Goal: Information Seeking & Learning: Find specific fact

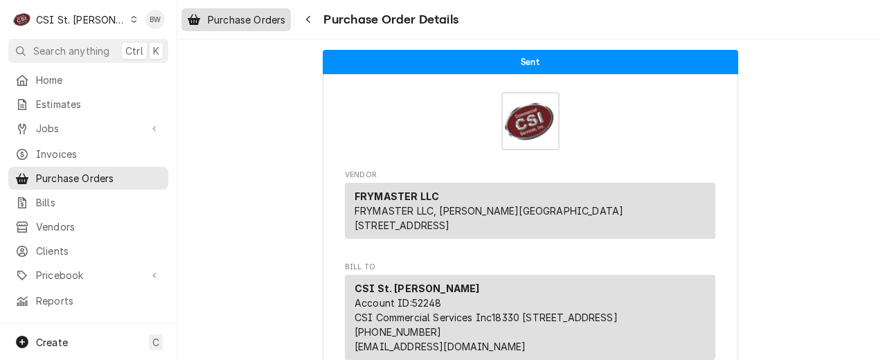
scroll to position [485, 0]
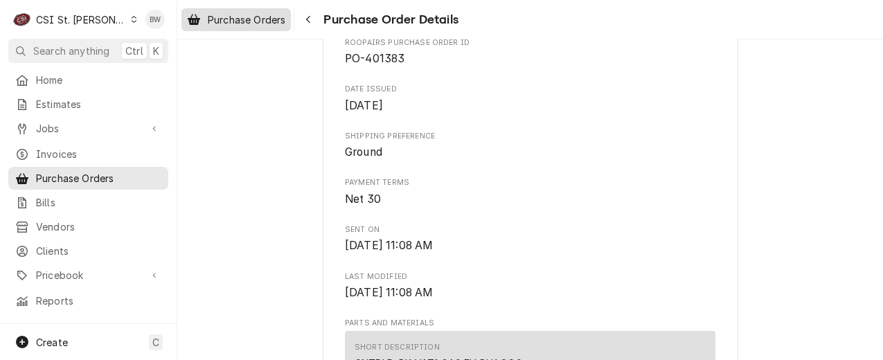
click at [262, 25] on span "Purchase Orders" at bounding box center [247, 19] width 78 height 15
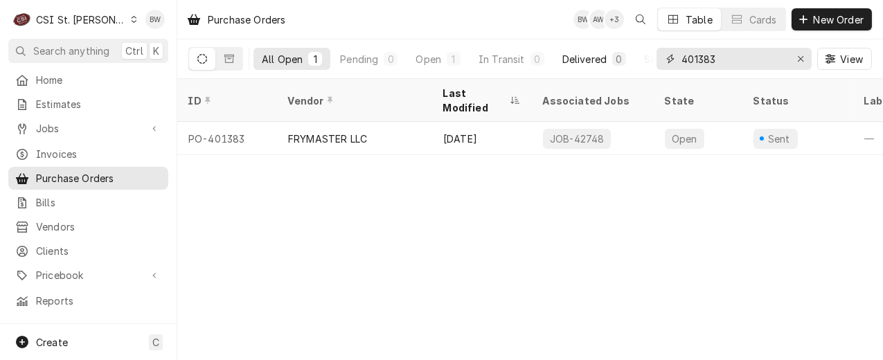
drag, startPoint x: 730, startPoint y: 64, endPoint x: 630, endPoint y: 66, distance: 100.4
click at [630, 66] on div "All Open 1 Pending 0 Open 1 In Transit 0 Delivered 0 Stocked 0 401383 View" at bounding box center [529, 58] width 683 height 39
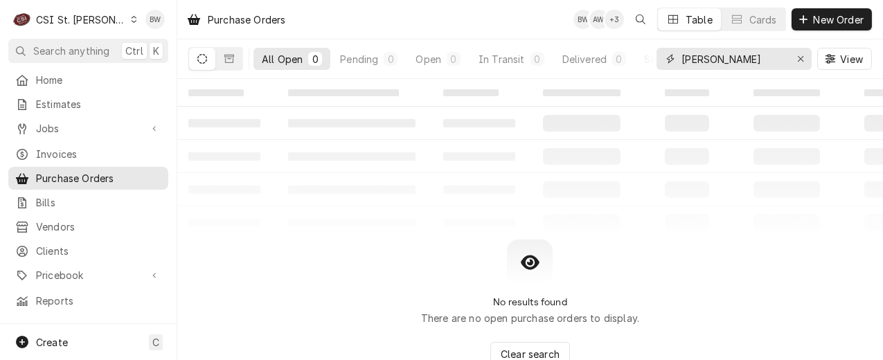
drag, startPoint x: 737, startPoint y: 60, endPoint x: 654, endPoint y: 59, distance: 82.4
click at [654, 59] on div "All Open 0 Pending 0 Open 0 In Transit 0 Delivered 0 Stocked 0 ryan p View" at bounding box center [529, 58] width 683 height 39
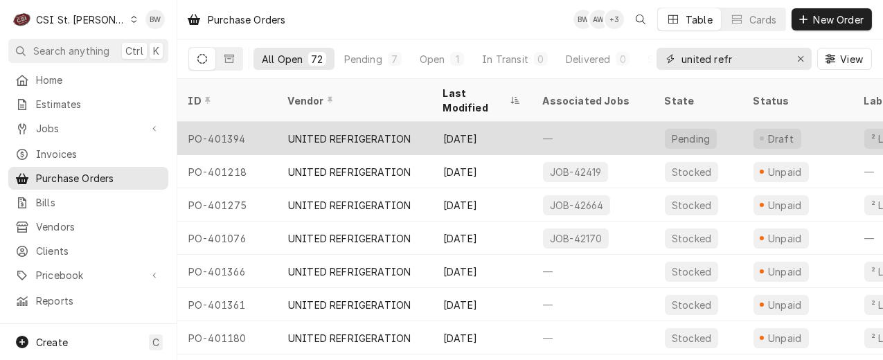
type input "united refr"
click at [224, 122] on div "PO-401394" at bounding box center [227, 138] width 100 height 33
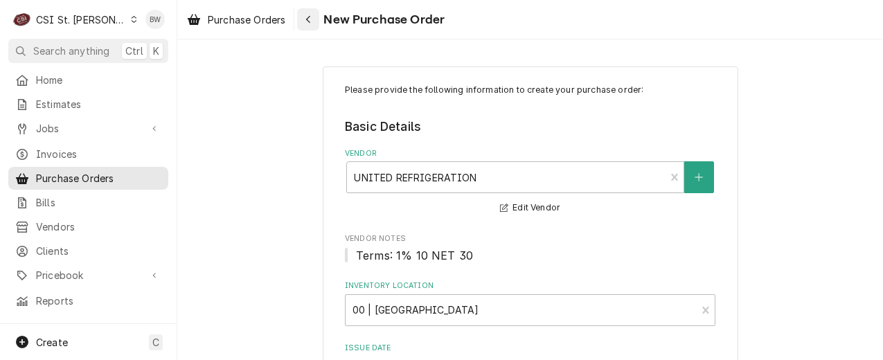
click at [310, 27] on button "Navigate back" at bounding box center [308, 19] width 22 height 22
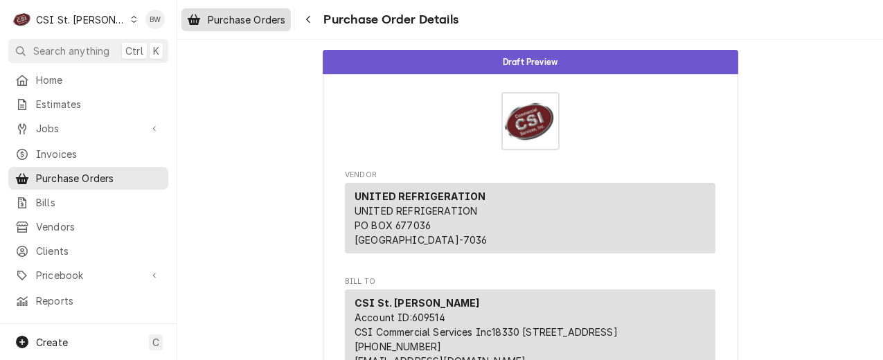
click at [269, 18] on span "Purchase Orders" at bounding box center [247, 19] width 78 height 15
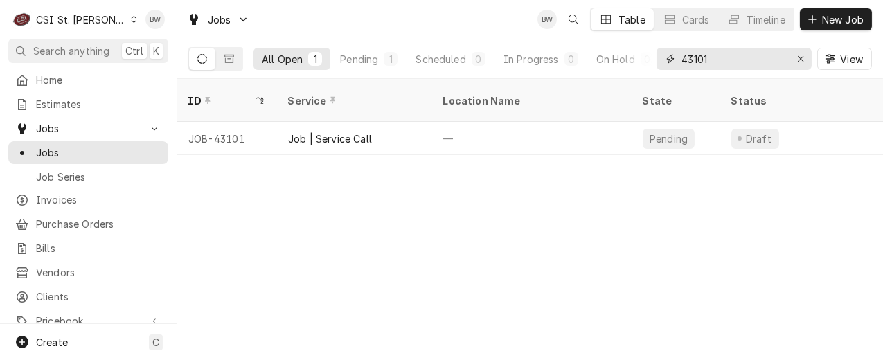
drag, startPoint x: 724, startPoint y: 58, endPoint x: 703, endPoint y: 59, distance: 20.8
click at [703, 59] on input "43101" at bounding box center [733, 59] width 104 height 22
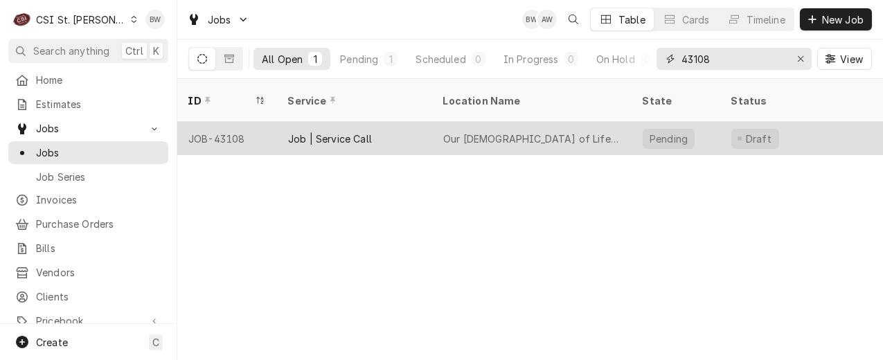
type input "43108"
click at [233, 122] on div "JOB-43108" at bounding box center [227, 138] width 100 height 33
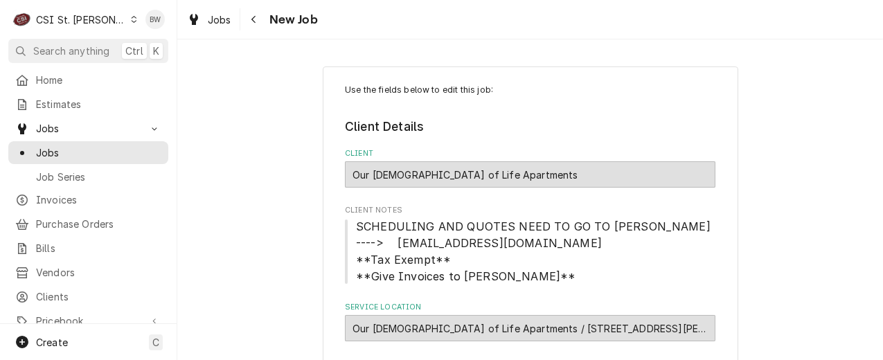
type textarea "x"
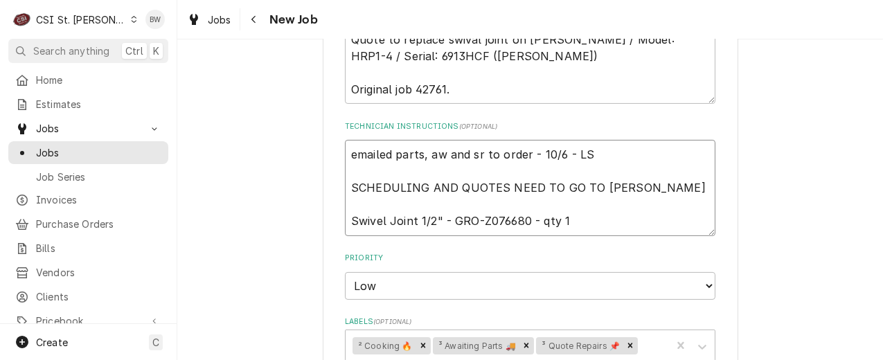
scroll to position [17, 0]
drag, startPoint x: 523, startPoint y: 220, endPoint x: 478, endPoint y: 219, distance: 45.0
click at [478, 219] on textarea "emailed parts, aw and sr to order - 10/6 - LS SCHEDULING AND QUOTES NEED TO GO …" at bounding box center [530, 188] width 370 height 96
click at [227, 24] on span "Jobs" at bounding box center [220, 19] width 24 height 15
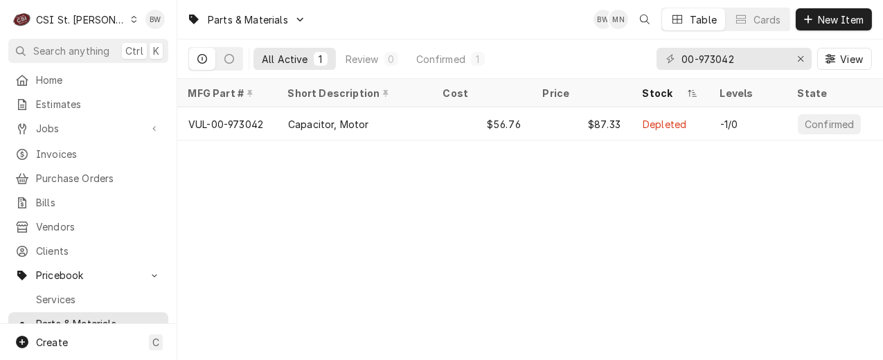
drag, startPoint x: 747, startPoint y: 57, endPoint x: 647, endPoint y: 68, distance: 100.9
click at [647, 68] on div "All Active 1 Review 0 Confirmed 1 00-973042 View" at bounding box center [529, 58] width 683 height 39
click at [312, 228] on div "Parts & Materials BW MN KJ Table Cards New Item All Active 1 Review 0 Confirmed…" at bounding box center [530, 180] width 706 height 360
click at [326, 173] on div "Parts & Materials BW MN + 2 Table Cards New Item All Active 1 Review 0 Confirme…" at bounding box center [530, 180] width 706 height 360
drag, startPoint x: 745, startPoint y: 50, endPoint x: 663, endPoint y: 60, distance: 83.0
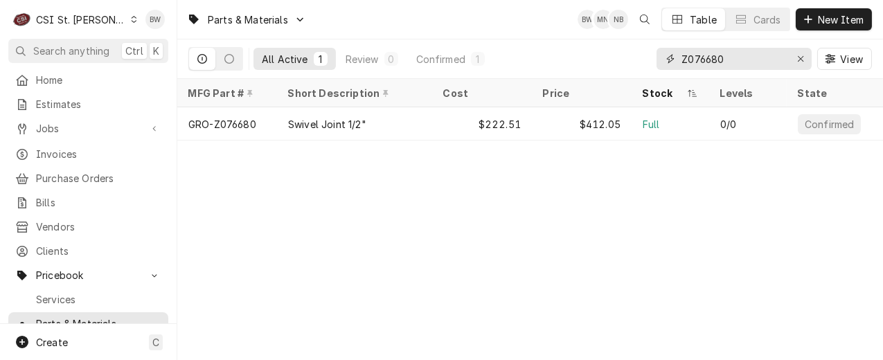
click at [664, 59] on div "Z076680" at bounding box center [733, 59] width 155 height 22
paste input "00-941798"
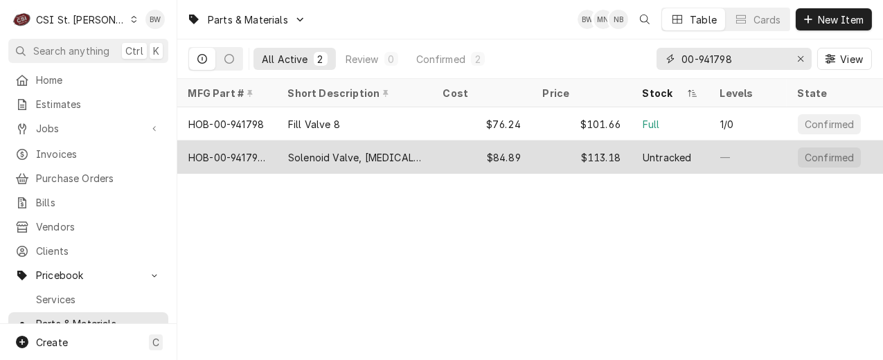
type input "00-941798"
click at [317, 154] on div "Solenoid Valve, [MEDICAL_DATA], 1.32 Gpm" at bounding box center [354, 157] width 133 height 15
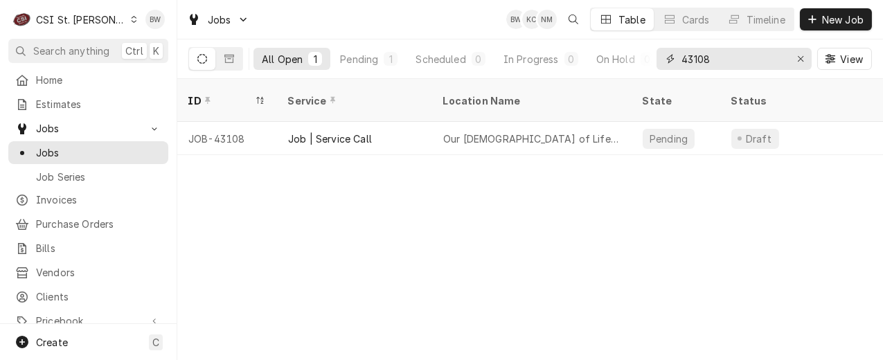
drag, startPoint x: 722, startPoint y: 66, endPoint x: 656, endPoint y: 64, distance: 65.8
click at [656, 64] on div "43108" at bounding box center [733, 59] width 155 height 22
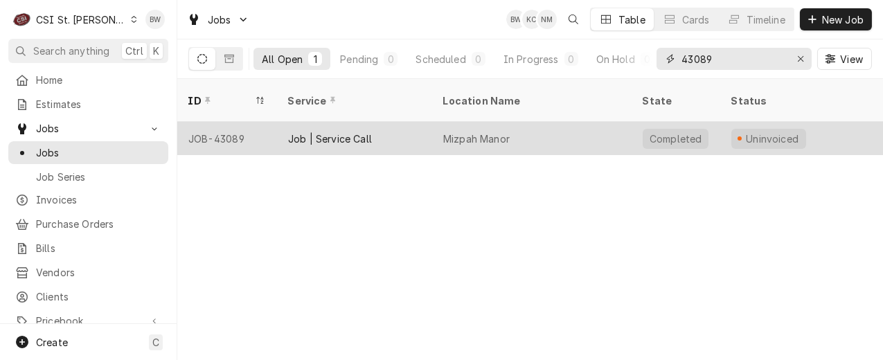
type input "43089"
click at [235, 123] on div "JOB-43089" at bounding box center [227, 138] width 100 height 33
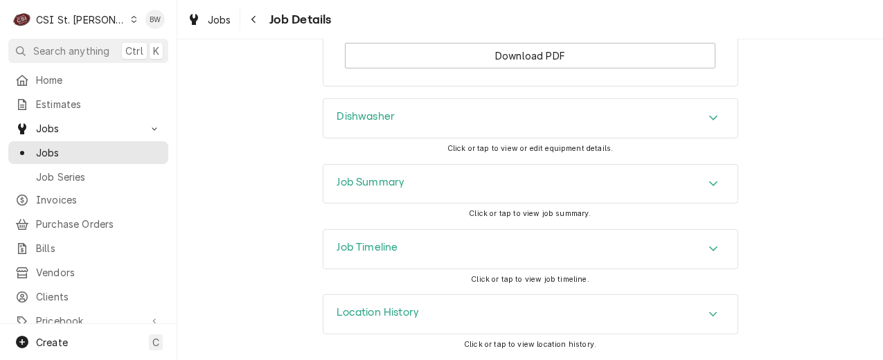
scroll to position [1839, 0]
click at [328, 183] on div "Job Summary" at bounding box center [530, 184] width 414 height 39
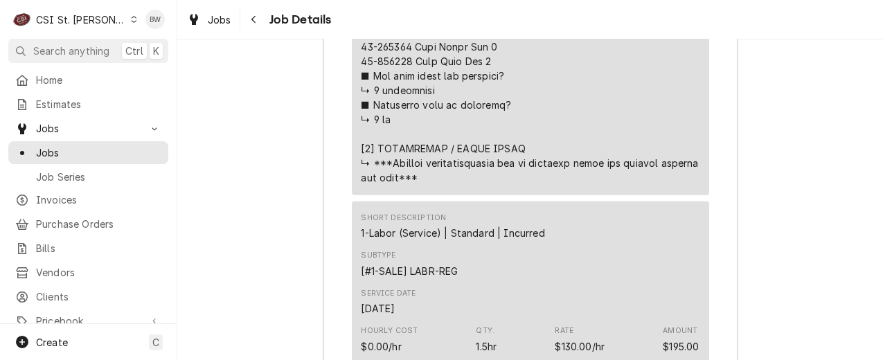
scroll to position [3049, 0]
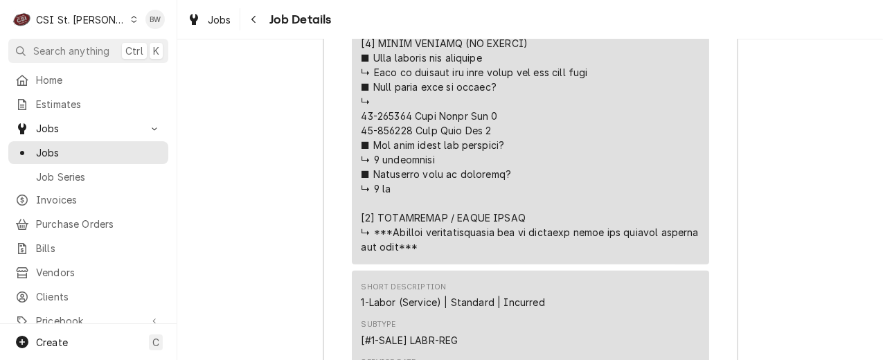
drag, startPoint x: 406, startPoint y: 133, endPoint x: 358, endPoint y: 137, distance: 48.6
drag, startPoint x: 358, startPoint y: 137, endPoint x: 371, endPoint y: 134, distance: 13.6
copy div "⚠️ 𝗙𝗢𝗥𝗠 𝗜𝗡𝗦𝗧𝗥𝗨𝗖𝗧𝗜𝗢𝗡𝗦 ⚠️ ✪ 𝗖𝗼𝗺𝗽𝗹𝗲𝘁𝗲 𝗮𝗹𝗹 𝗿𝗲𝗹𝗲𝘃𝗮𝗻𝘁 𝘀𝗲𝗰𝘁𝗶𝗼𝗻𝘀 ✪ 𝗣𝗿𝗼𝘃𝗶𝗱𝗲 𝗱𝗲𝘁𝗮𝗶𝗹𝗲𝗱 𝗮𝗻𝘀…"
click at [264, 179] on div "Job Summary Roopairs Job ID JOB-43089 Service Type Job | Service Call Job Type …" at bounding box center [530, 128] width 706 height 2383
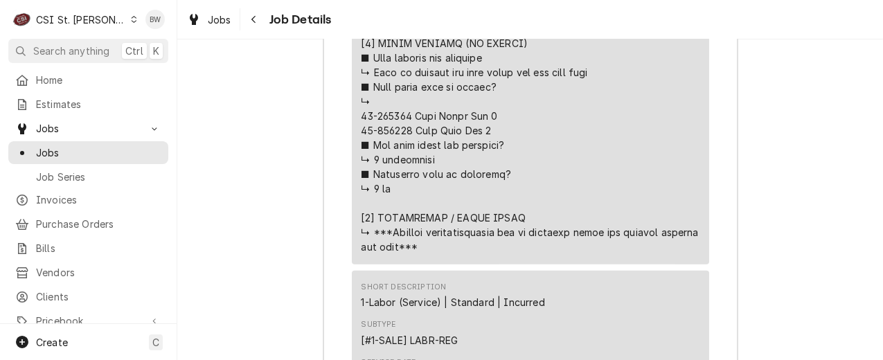
drag, startPoint x: 404, startPoint y: 146, endPoint x: 357, endPoint y: 151, distance: 48.0
drag, startPoint x: 357, startPoint y: 151, endPoint x: 395, endPoint y: 146, distance: 38.4
copy div "⚠️ 𝗙𝗢𝗥𝗠 𝗜𝗡𝗦𝗧𝗥𝗨𝗖𝗧𝗜𝗢𝗡𝗦 ⚠️ ✪ 𝗖𝗼𝗺𝗽𝗹𝗲𝘁𝗲 𝗮𝗹𝗹 𝗿𝗲𝗹𝗲𝘃𝗮𝗻𝘁 𝘀𝗲𝗰𝘁𝗶𝗼𝗻𝘀 ✪ 𝗣𝗿𝗼𝘃𝗶𝗱𝗲 𝗱𝗲𝘁𝗮𝗶𝗹𝗲𝗱 𝗮𝗻𝘀…"
click at [307, 196] on div "Job Summary Roopairs Job ID JOB-43089 Service Type Job | Service Call Job Type …" at bounding box center [530, 128] width 706 height 2383
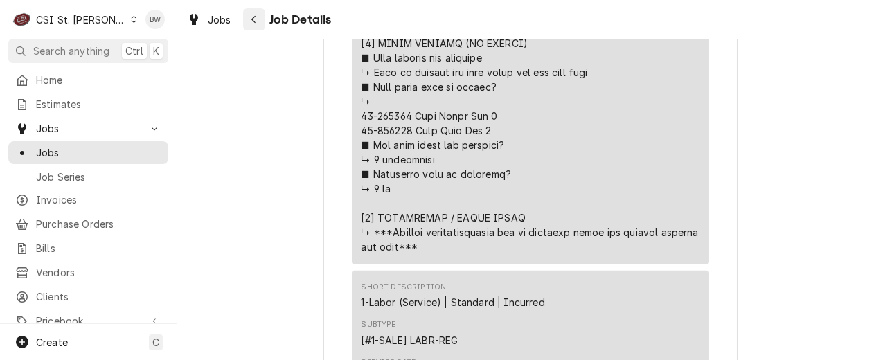
click at [256, 19] on icon "Navigate back" at bounding box center [254, 20] width 6 height 10
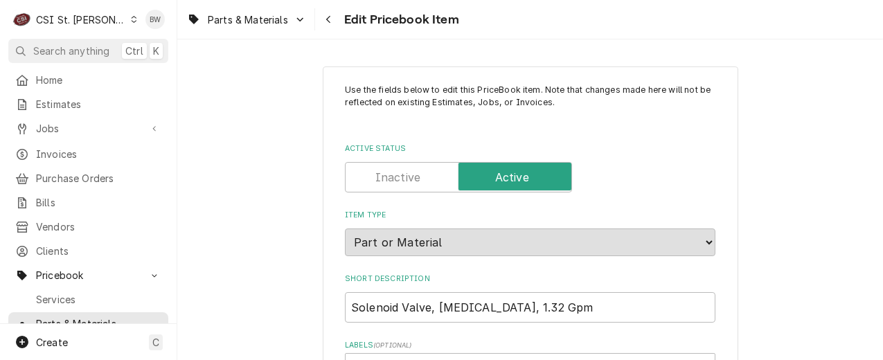
type textarea "x"
click at [325, 21] on div "Navigate back" at bounding box center [329, 19] width 14 height 14
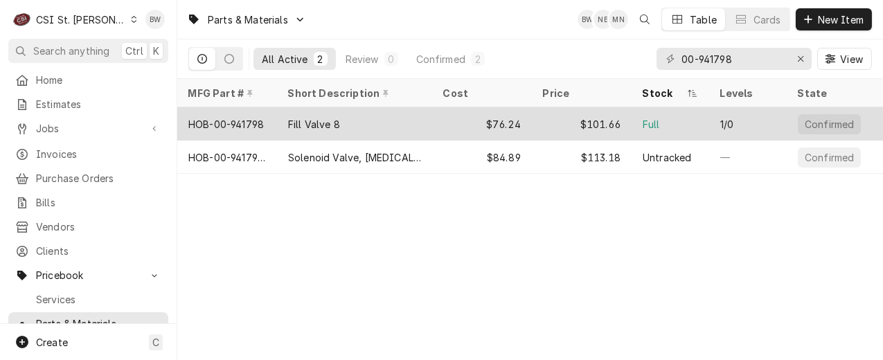
click at [249, 121] on div "HOB-00-941798" at bounding box center [225, 124] width 75 height 15
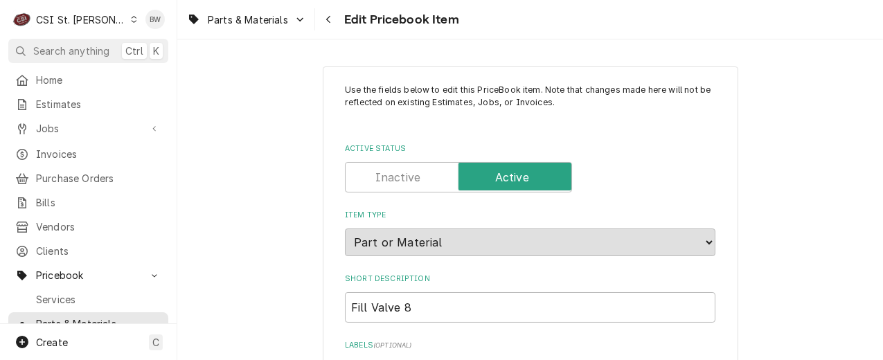
type textarea "x"
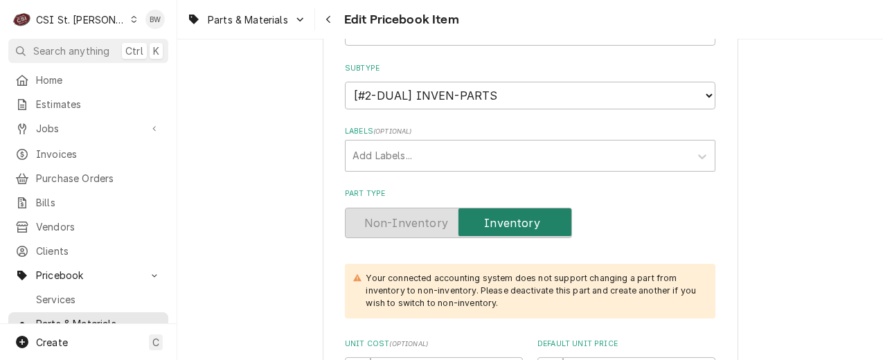
scroll to position [415, 0]
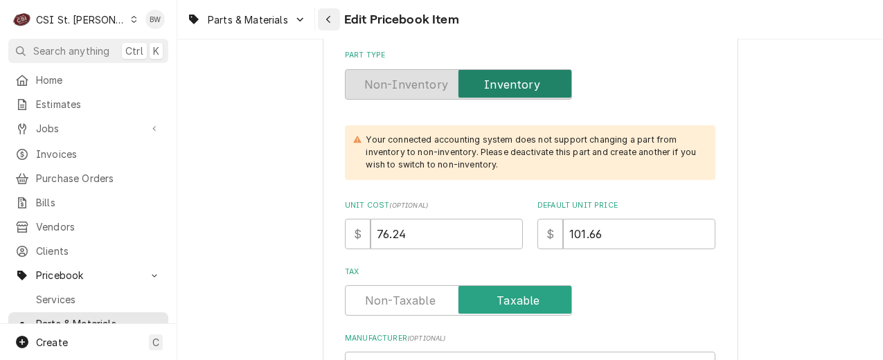
click at [325, 20] on div "Navigate back" at bounding box center [329, 19] width 14 height 14
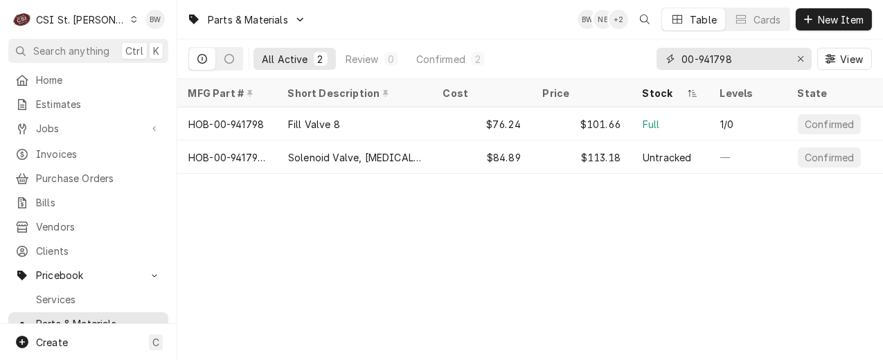
drag, startPoint x: 756, startPoint y: 60, endPoint x: 639, endPoint y: 62, distance: 117.0
click at [640, 62] on div "All Active 2 Review 0 Confirmed 2 00-941798 View" at bounding box center [529, 58] width 683 height 39
paste input "75137"
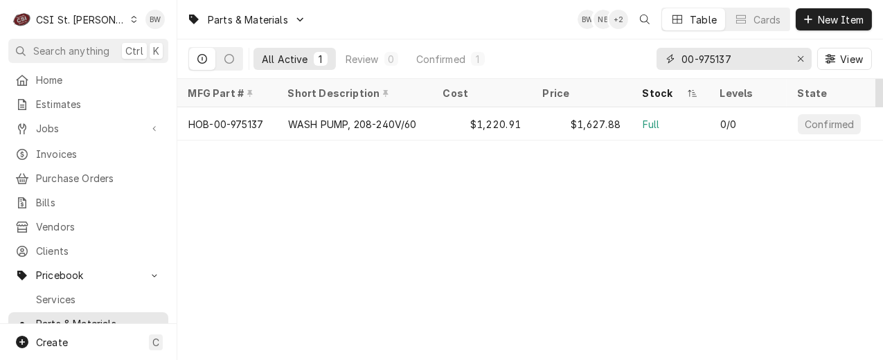
type input "00-975137"
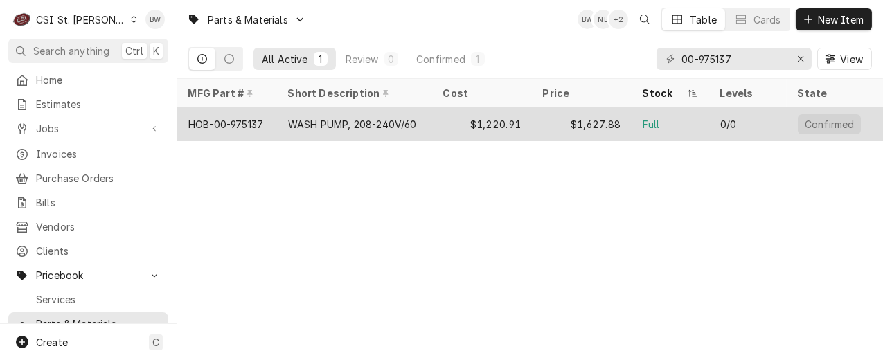
click at [267, 129] on div "HOB-00-975137" at bounding box center [227, 123] width 100 height 33
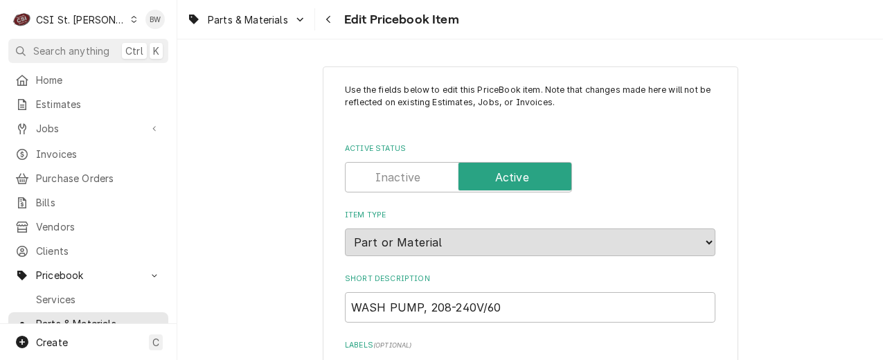
type textarea "x"
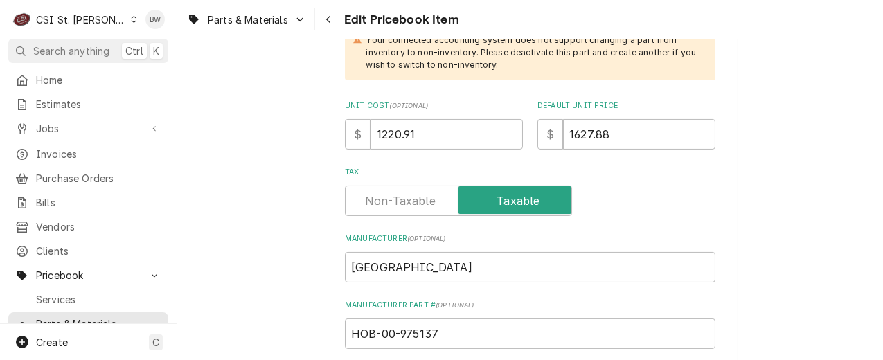
scroll to position [554, 0]
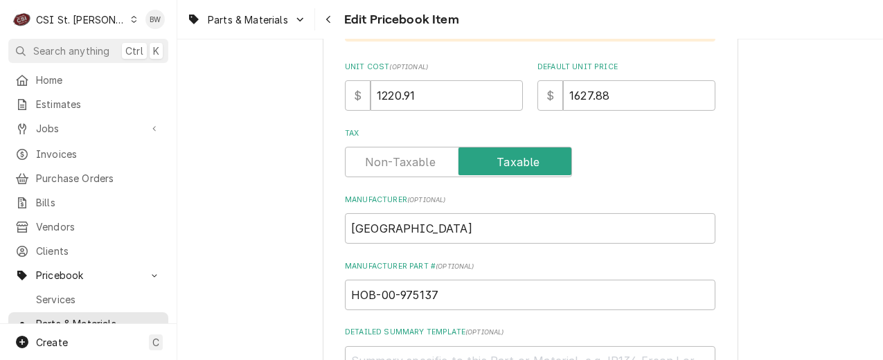
click at [329, 24] on div "Navigate back" at bounding box center [329, 19] width 14 height 14
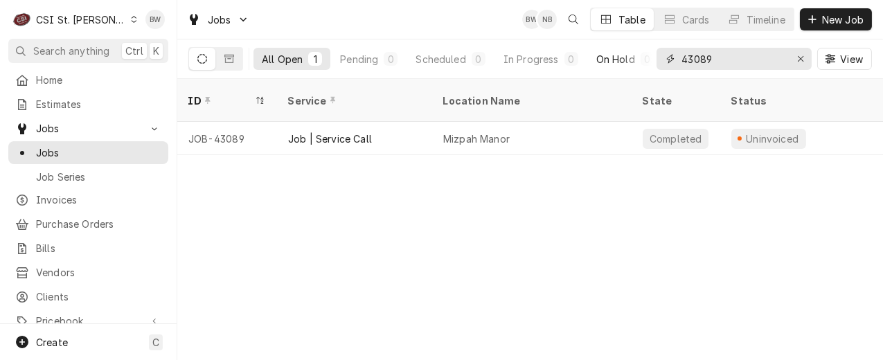
drag, startPoint x: 737, startPoint y: 57, endPoint x: 620, endPoint y: 64, distance: 117.2
click at [620, 64] on div "All Open 1 Pending 0 Scheduled 0 In Progress 0 On Hold 0 Completed 1 43089 View" at bounding box center [529, 58] width 683 height 39
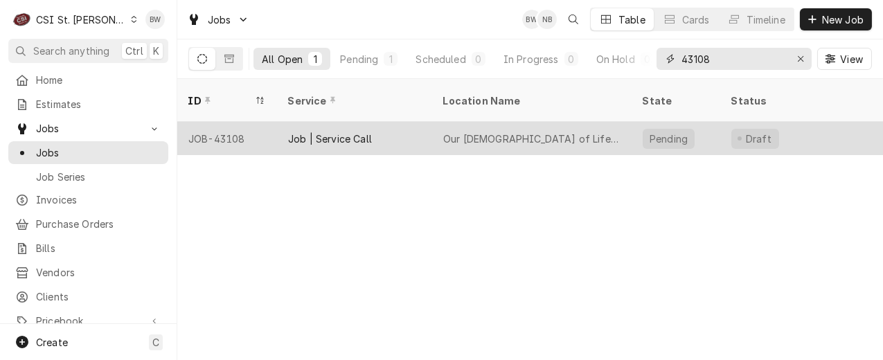
type input "43108"
click at [225, 123] on div "JOB-43108" at bounding box center [227, 138] width 100 height 33
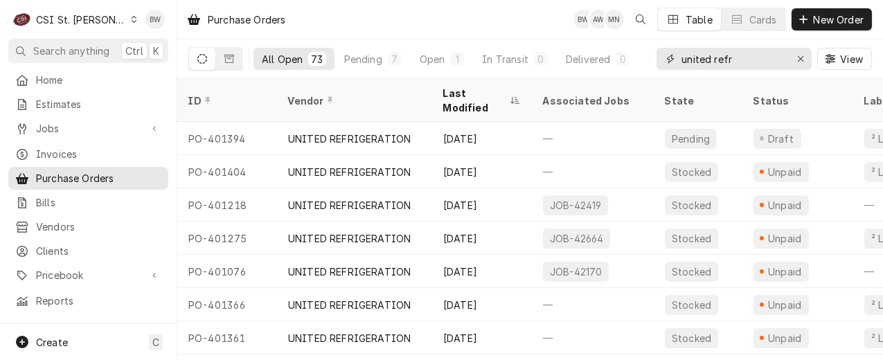
drag, startPoint x: 747, startPoint y: 62, endPoint x: 666, endPoint y: 60, distance: 81.0
click at [666, 60] on div "united refr" at bounding box center [733, 59] width 155 height 22
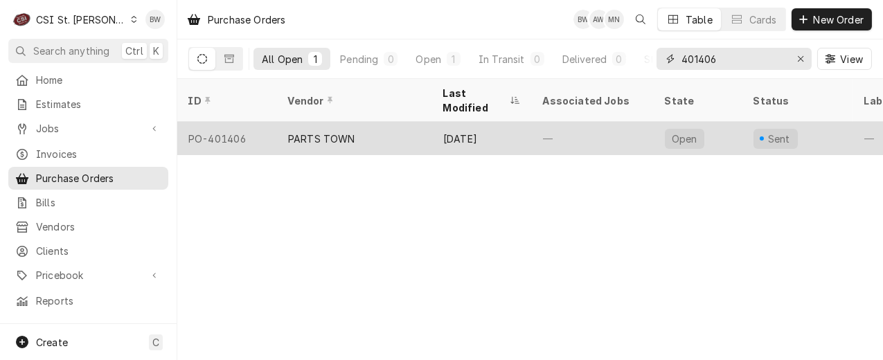
type input "401406"
click at [234, 124] on div "PO-401406" at bounding box center [227, 138] width 100 height 33
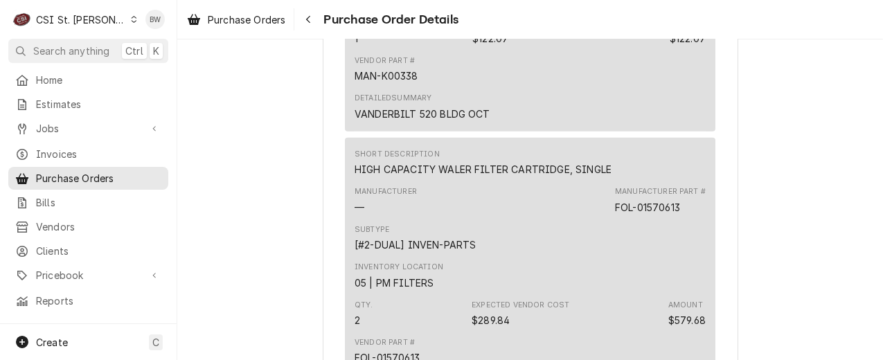
scroll to position [1523, 0]
click at [312, 21] on div "Navigate back" at bounding box center [308, 19] width 14 height 14
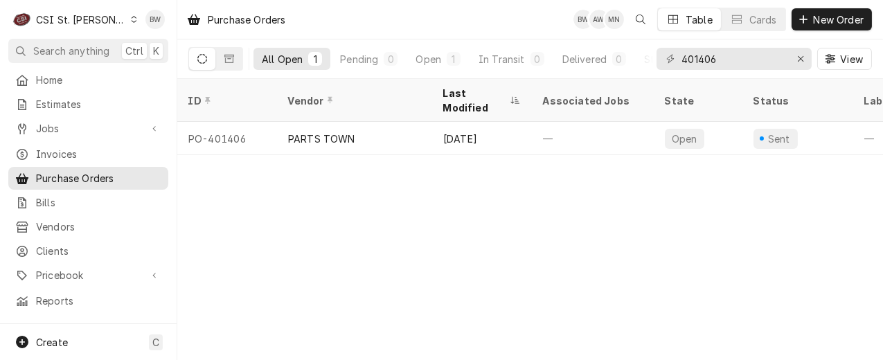
click at [365, 18] on div "Purchase Orders BW AW MN Table Cards New Order" at bounding box center [530, 19] width 706 height 39
drag, startPoint x: 734, startPoint y: 64, endPoint x: 663, endPoint y: 64, distance: 71.3
click at [663, 64] on div "401406" at bounding box center [733, 59] width 155 height 22
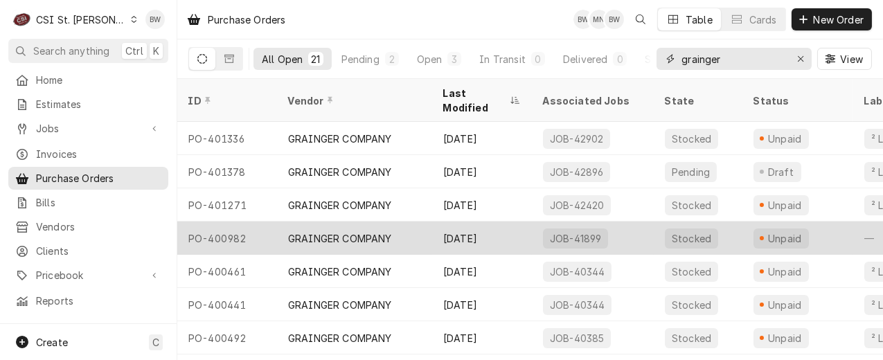
type input "grainger"
click at [248, 222] on div "PO-400982" at bounding box center [227, 238] width 100 height 33
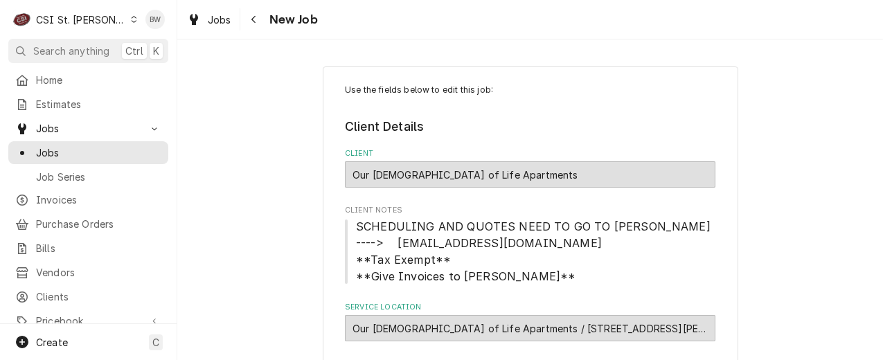
type textarea "x"
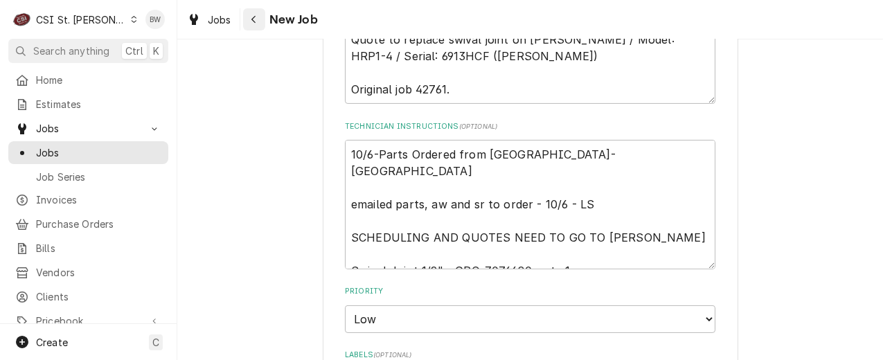
click at [255, 12] on div "Navigate back" at bounding box center [254, 19] width 14 height 14
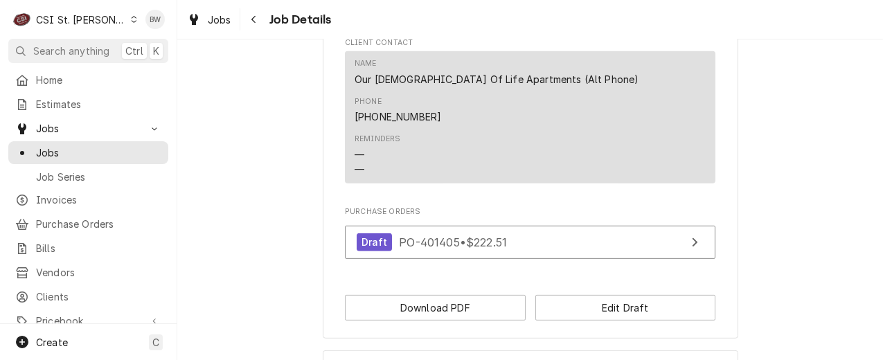
scroll to position [1532, 0]
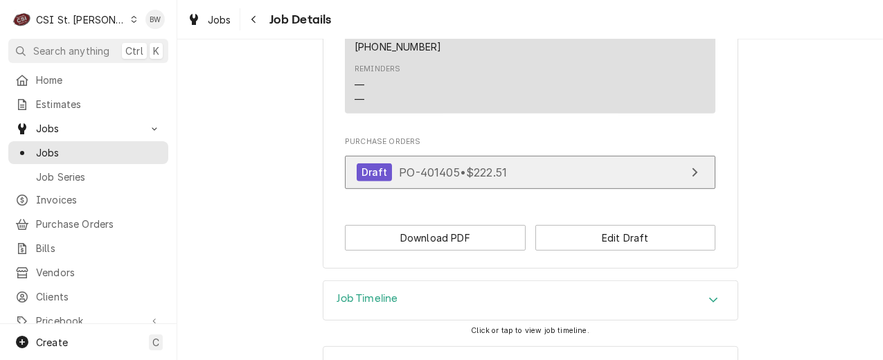
click at [424, 165] on span "PO-401405 • $222.51" at bounding box center [453, 172] width 108 height 14
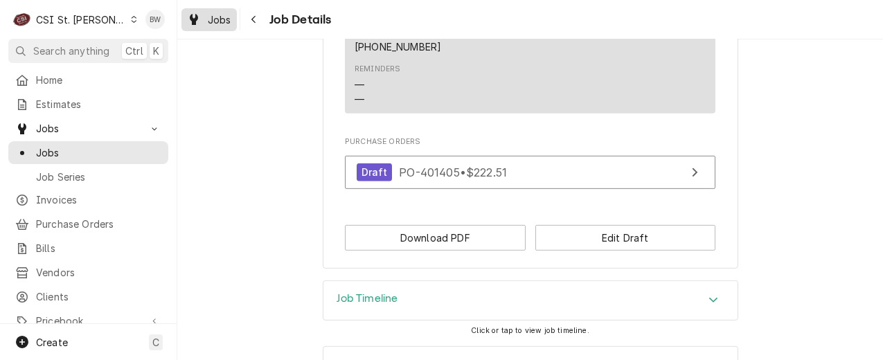
click at [218, 15] on span "Jobs" at bounding box center [220, 19] width 24 height 15
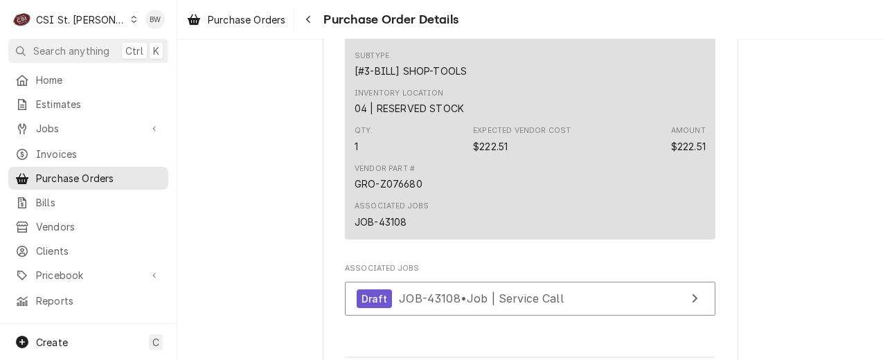
scroll to position [692, 0]
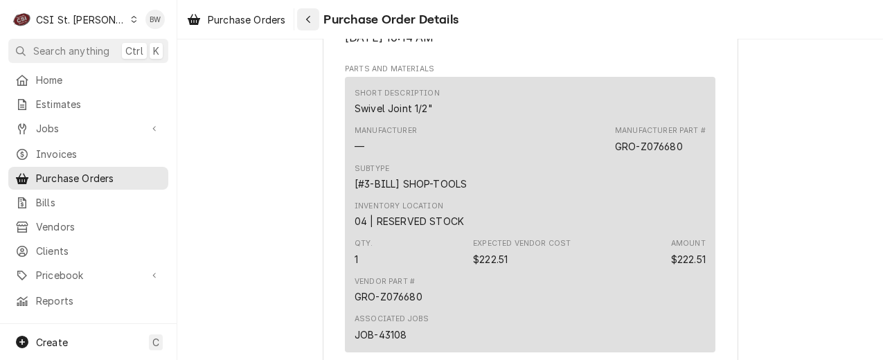
click at [307, 20] on icon "Navigate back" at bounding box center [308, 20] width 6 height 10
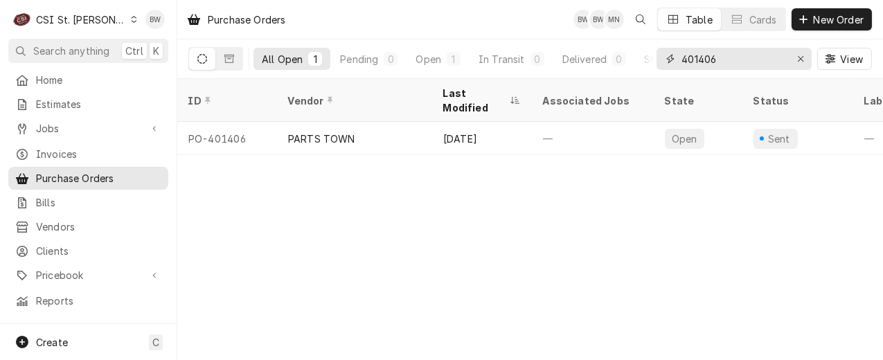
drag, startPoint x: 709, startPoint y: 60, endPoint x: 638, endPoint y: 58, distance: 71.3
click at [638, 58] on div "All Open 1 Pending 0 Open 1 In Transit 0 Delivered 0 Stocked 0 401406 View" at bounding box center [529, 58] width 683 height 39
type input "4"
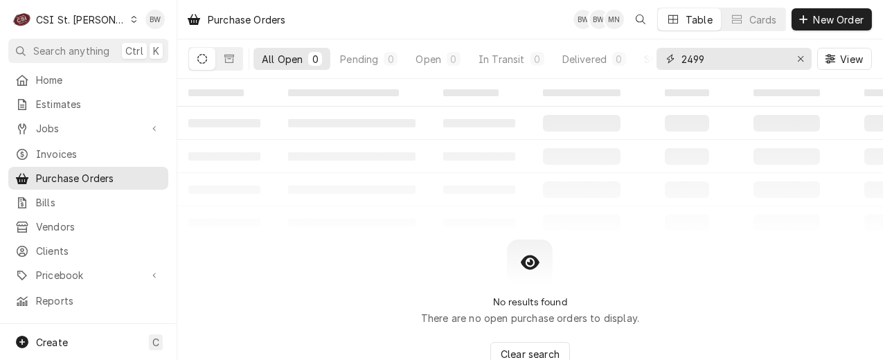
click at [684, 59] on input "2499" at bounding box center [733, 59] width 104 height 22
type input "42499"
click at [224, 57] on icon "Dynamic Content Wrapper" at bounding box center [229, 59] width 10 height 10
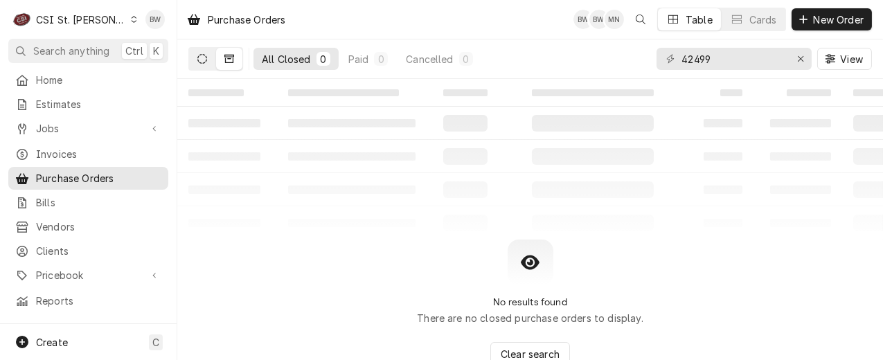
click at [202, 60] on icon "Dynamic Content Wrapper" at bounding box center [202, 59] width 10 height 10
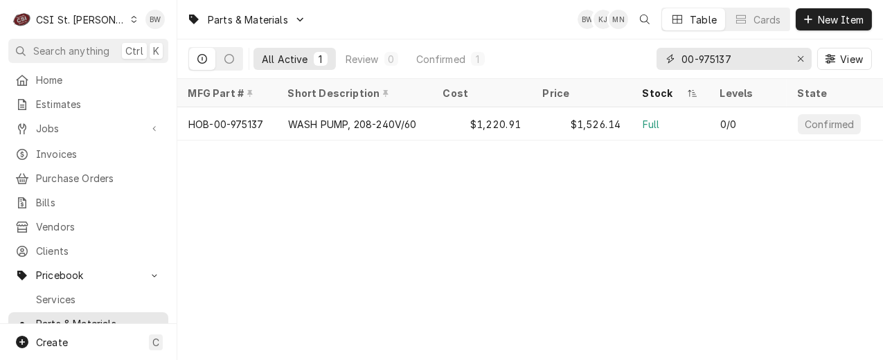
drag, startPoint x: 755, startPoint y: 64, endPoint x: 655, endPoint y: 61, distance: 100.5
click at [656, 61] on div "All Active 1 Review 0 Confirmed 1 00-975137 View" at bounding box center [529, 58] width 683 height 39
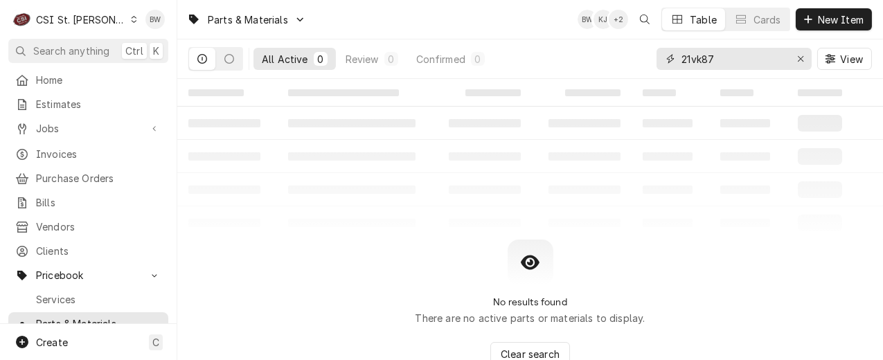
drag, startPoint x: 733, startPoint y: 64, endPoint x: 674, endPoint y: 62, distance: 59.6
click at [674, 62] on div "21vk87" at bounding box center [733, 59] width 155 height 22
type input "s"
drag, startPoint x: 688, startPoint y: 63, endPoint x: 674, endPoint y: 62, distance: 13.9
click at [674, 62] on div "g5362" at bounding box center [733, 59] width 155 height 22
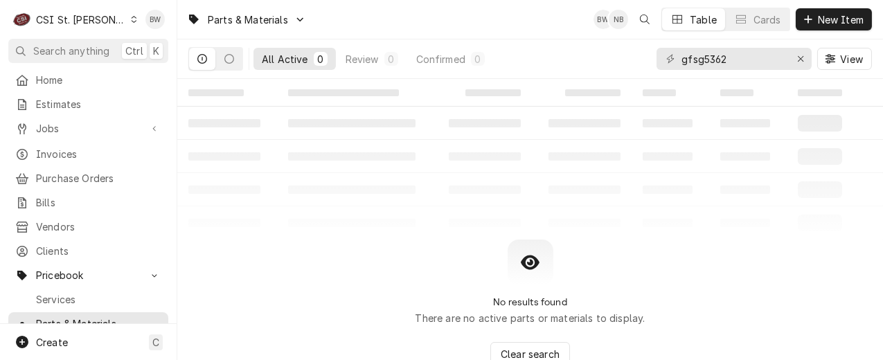
click at [352, 210] on table "‌ ‌ ‌ ‌ ‌ ‌ ‌ ‌ ‌ ‌ ‌ ‌ ‌ ‌ ‌ ‌ ‌ ‌ ‌ ‌ ‌ ‌ ‌ ‌ ‌ ‌ ‌ ‌ ‌ ‌ ‌ ‌ ‌ ‌ ‌ ‌ ‌ ‌ ‌ ‌…" at bounding box center [530, 159] width 706 height 161
drag, startPoint x: 747, startPoint y: 57, endPoint x: 663, endPoint y: 57, distance: 83.8
click at [663, 57] on div "gfsg5362" at bounding box center [733, 59] width 155 height 22
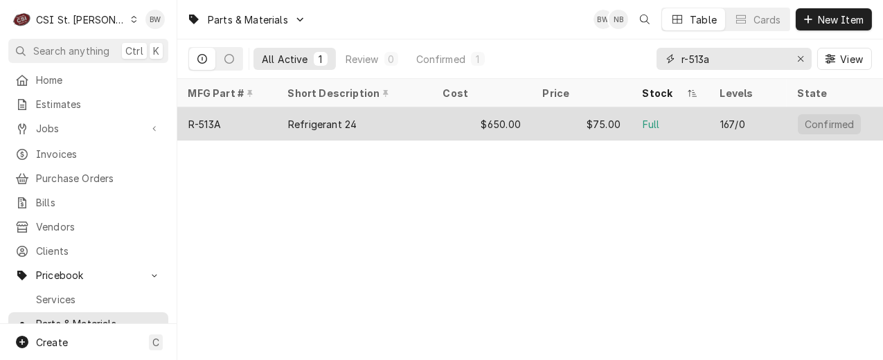
type input "r-513a"
click at [231, 118] on div "R-513A" at bounding box center [227, 123] width 100 height 33
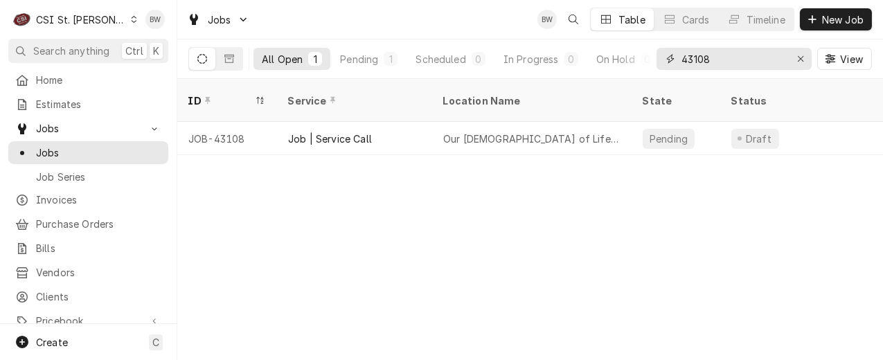
drag, startPoint x: 735, startPoint y: 63, endPoint x: 657, endPoint y: 63, distance: 77.6
click at [657, 63] on div "43108" at bounding box center [733, 59] width 155 height 22
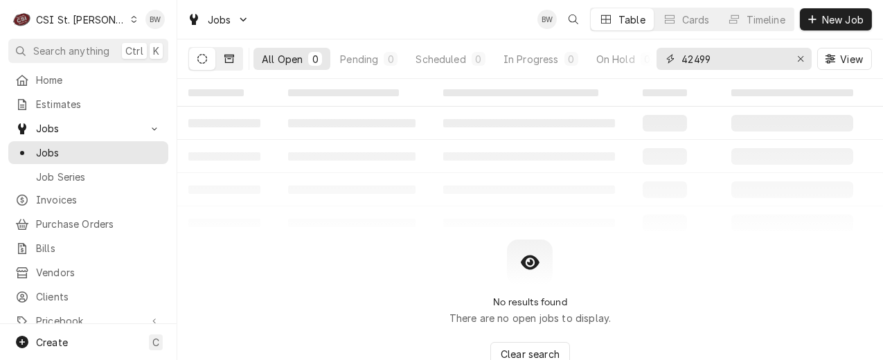
type input "42499"
click at [226, 61] on icon "Dynamic Content Wrapper" at bounding box center [229, 59] width 10 height 10
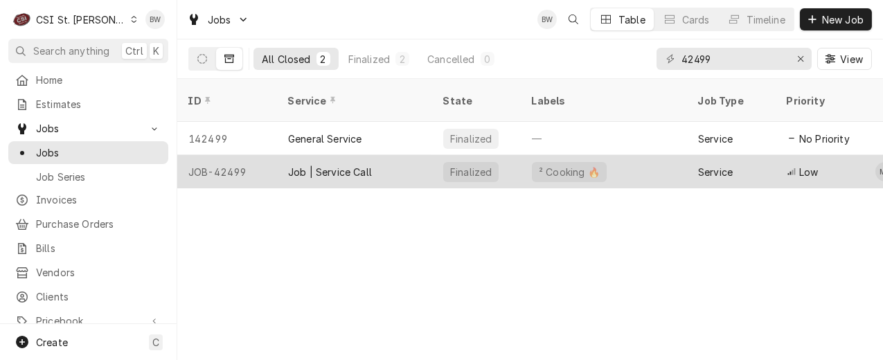
click at [228, 156] on div "JOB-42499" at bounding box center [227, 171] width 100 height 33
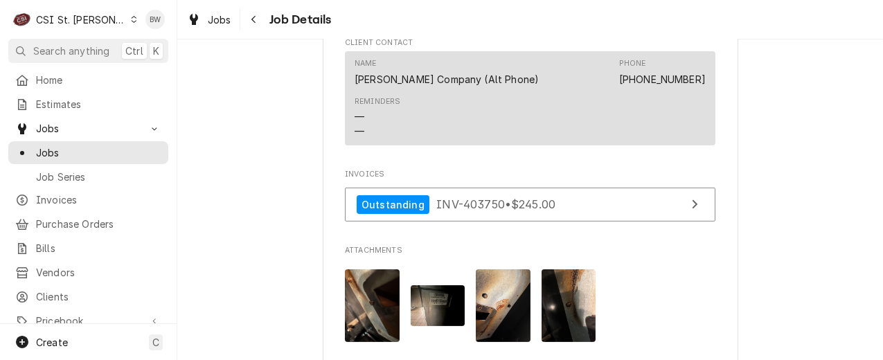
scroll to position [1079, 0]
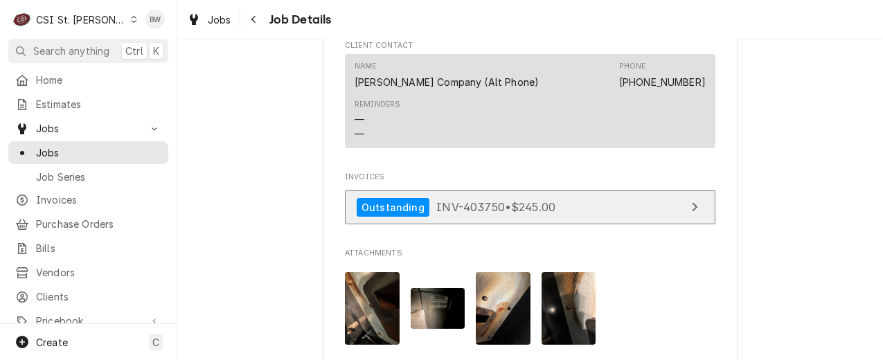
click at [458, 208] on span "INV-403750 • $245.00" at bounding box center [495, 207] width 119 height 14
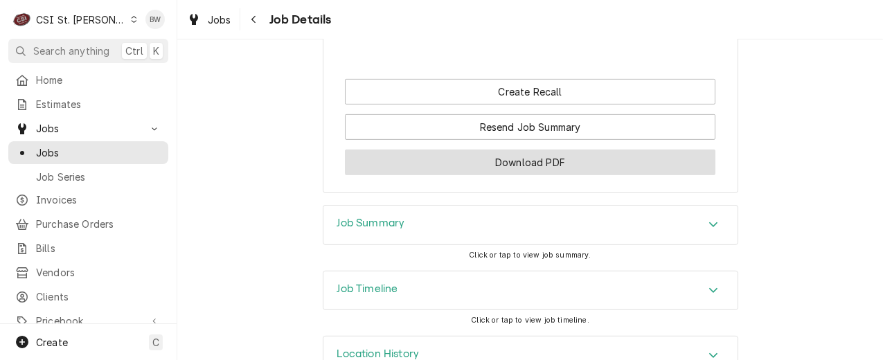
scroll to position [1424, 0]
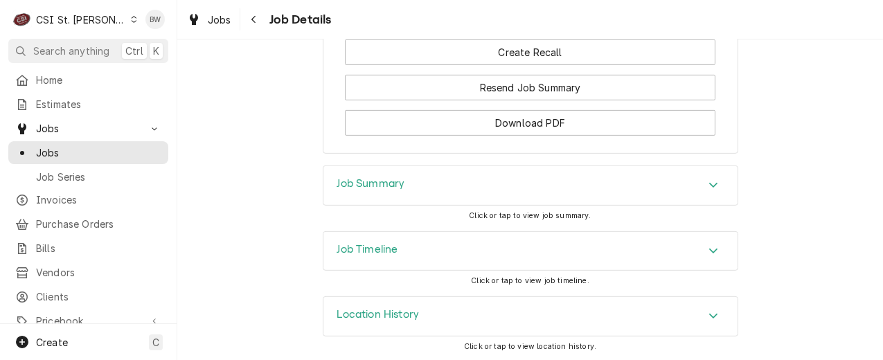
click at [344, 185] on h3 "Job Summary" at bounding box center [371, 183] width 68 height 13
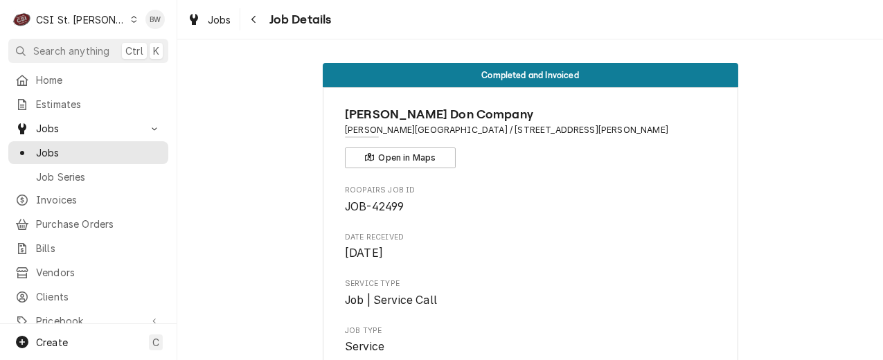
scroll to position [0, 0]
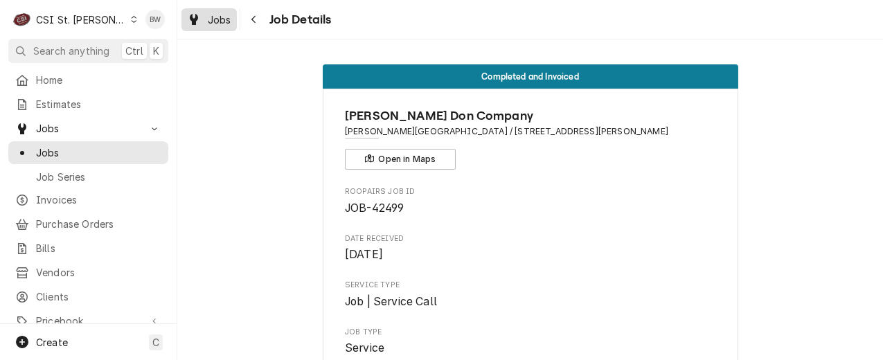
click at [231, 24] on div "Jobs" at bounding box center [209, 19] width 50 height 17
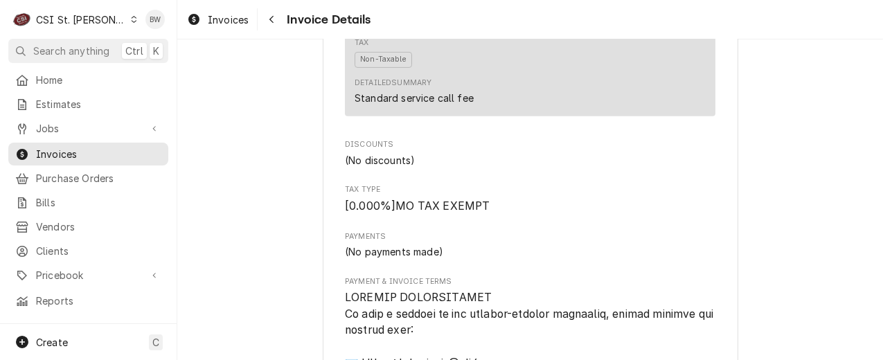
scroll to position [1072, 0]
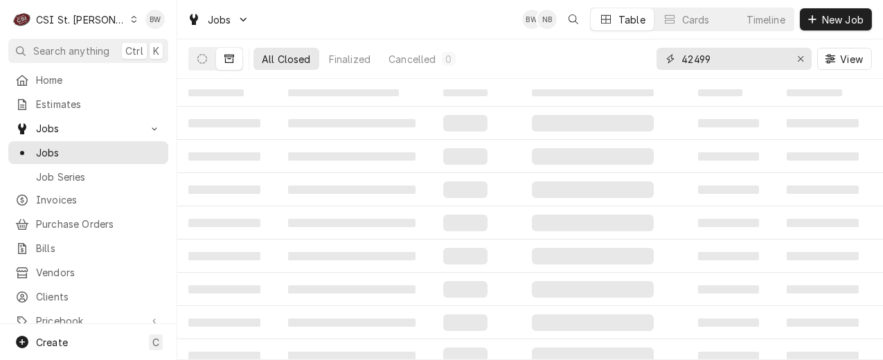
drag, startPoint x: 720, startPoint y: 57, endPoint x: 672, endPoint y: 59, distance: 48.5
click at [672, 59] on div "42499" at bounding box center [733, 59] width 155 height 22
type input "[PERSON_NAME]"
click at [199, 59] on icon "Dynamic Content Wrapper" at bounding box center [202, 59] width 10 height 10
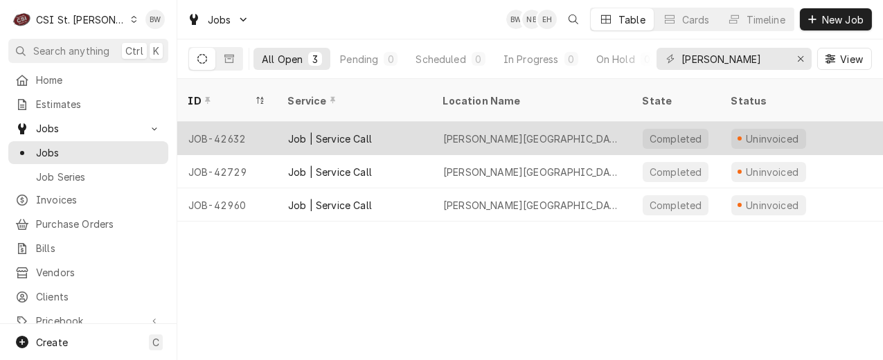
click at [237, 125] on div "JOB-42632" at bounding box center [227, 138] width 100 height 33
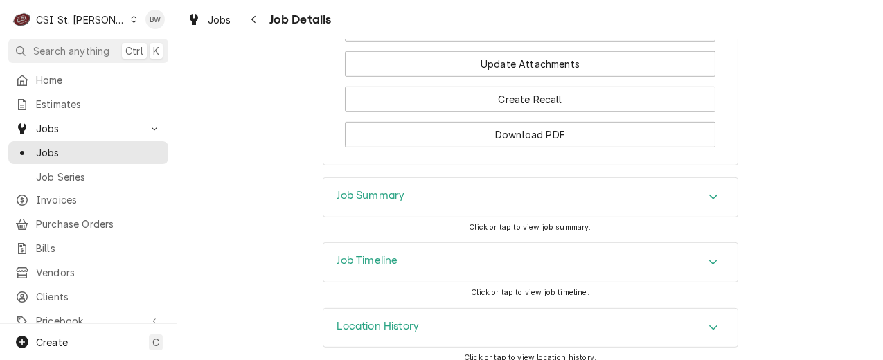
scroll to position [1645, 0]
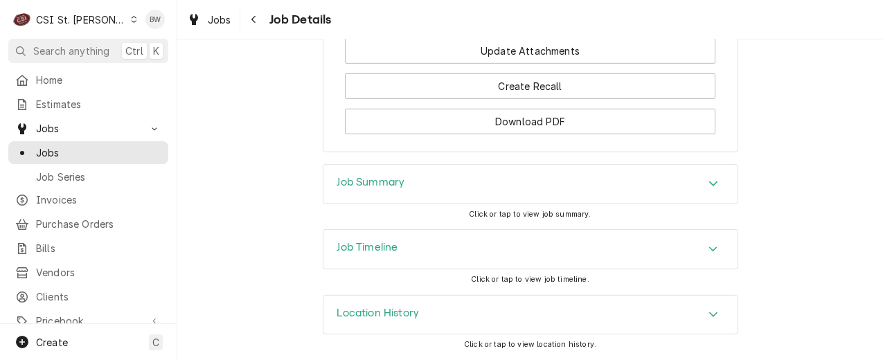
click at [347, 183] on h3 "Job Summary" at bounding box center [371, 182] width 68 height 13
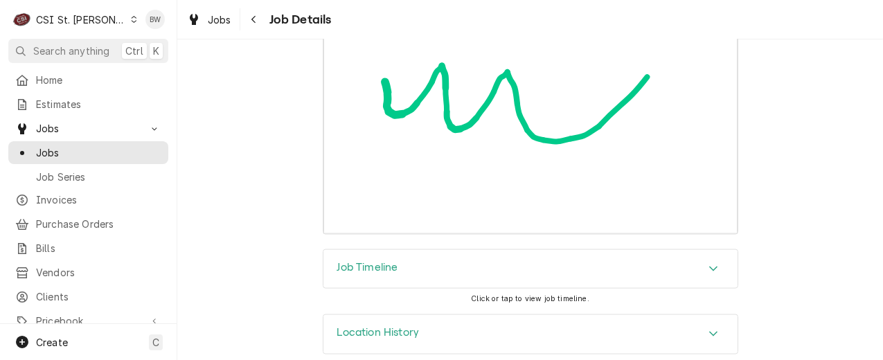
scroll to position [4620, 0]
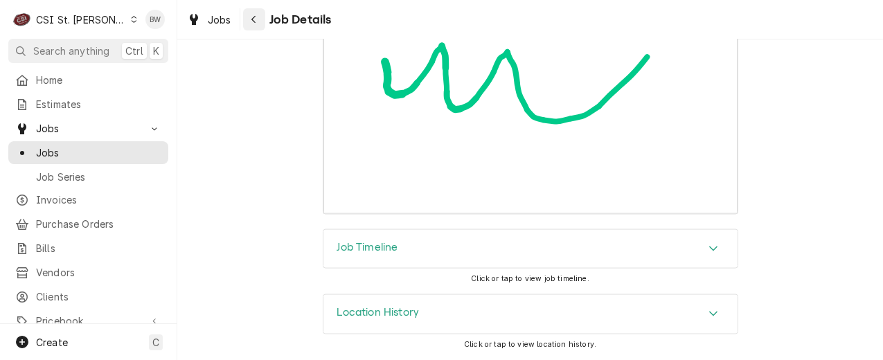
click at [251, 22] on icon "Navigate back" at bounding box center [254, 20] width 6 height 10
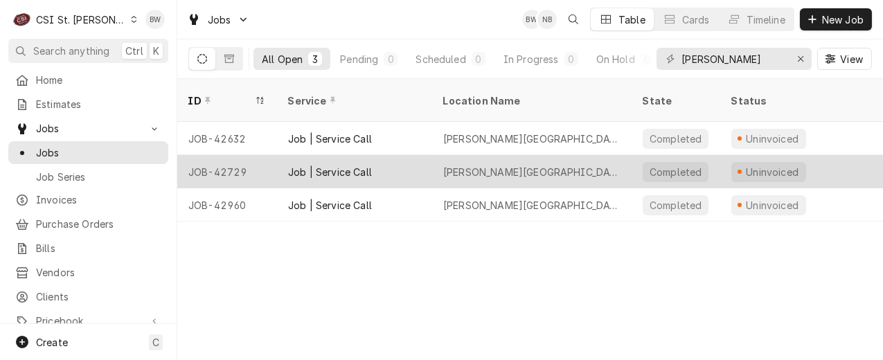
click at [222, 155] on div "JOB-42729" at bounding box center [227, 171] width 100 height 33
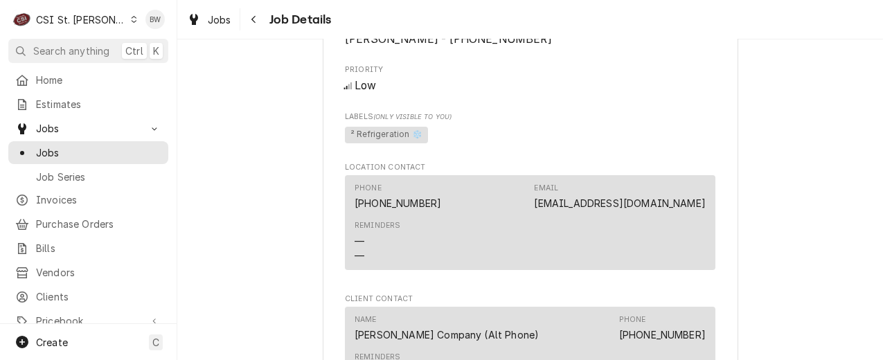
scroll to position [623, 0]
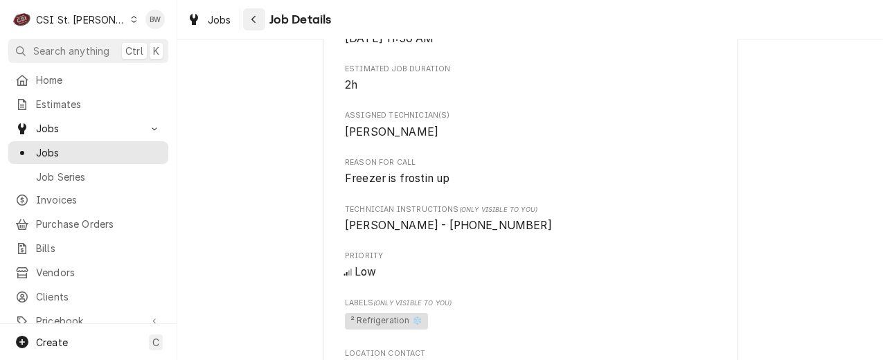
click at [251, 19] on icon "Navigate back" at bounding box center [254, 20] width 6 height 10
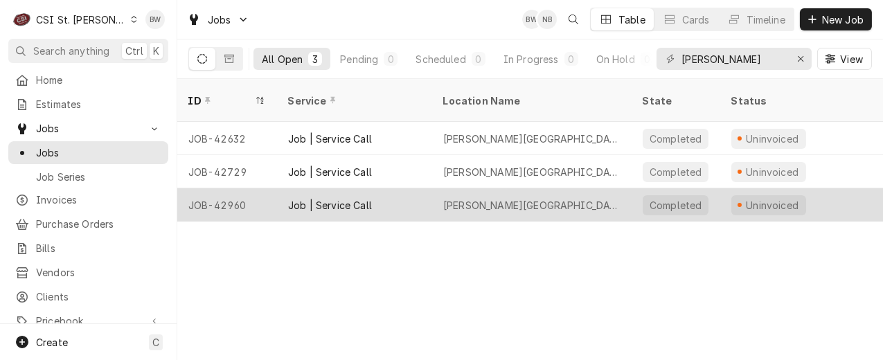
click at [241, 188] on div "JOB-42960" at bounding box center [227, 204] width 100 height 33
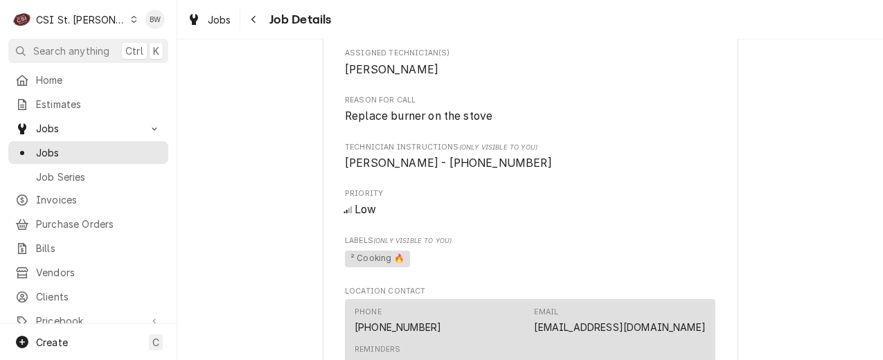
scroll to position [762, 0]
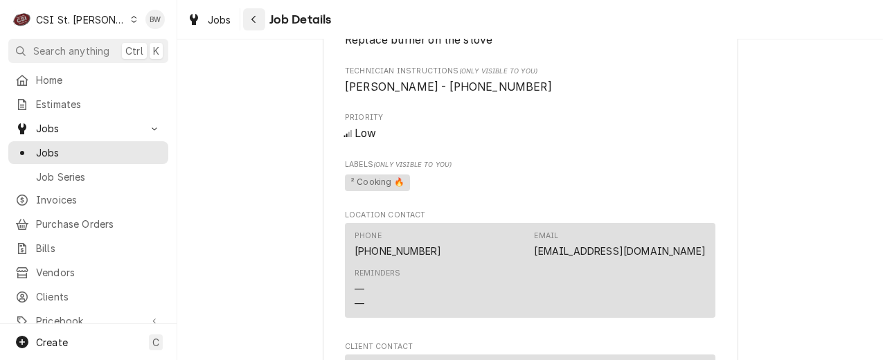
click at [256, 21] on div "Navigate back" at bounding box center [254, 19] width 14 height 14
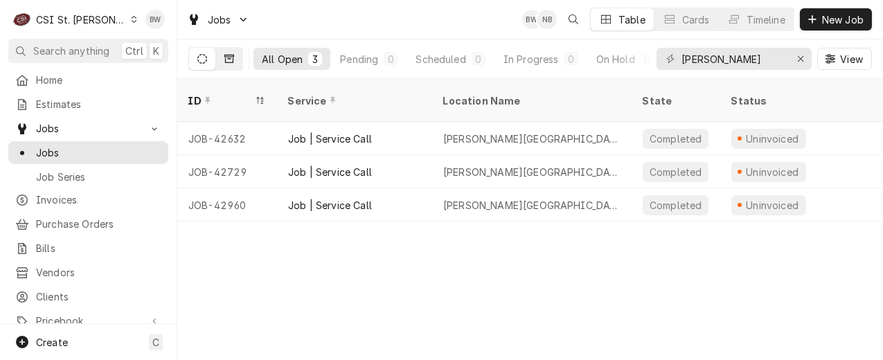
click at [230, 55] on icon "Dynamic Content Wrapper" at bounding box center [229, 59] width 10 height 10
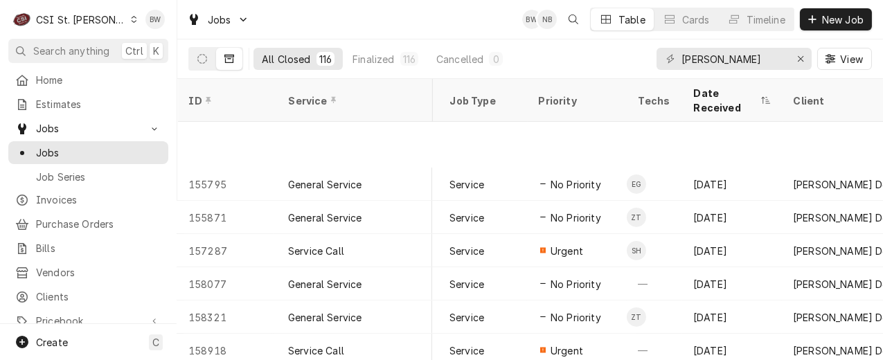
scroll to position [1118, 249]
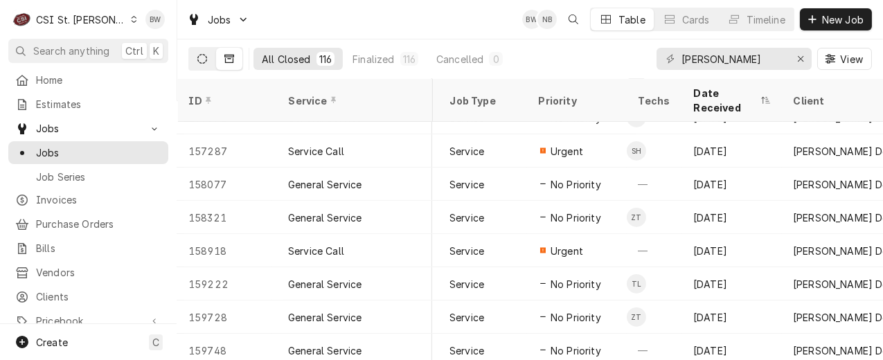
click at [199, 59] on icon "Dynamic Content Wrapper" at bounding box center [202, 59] width 10 height 10
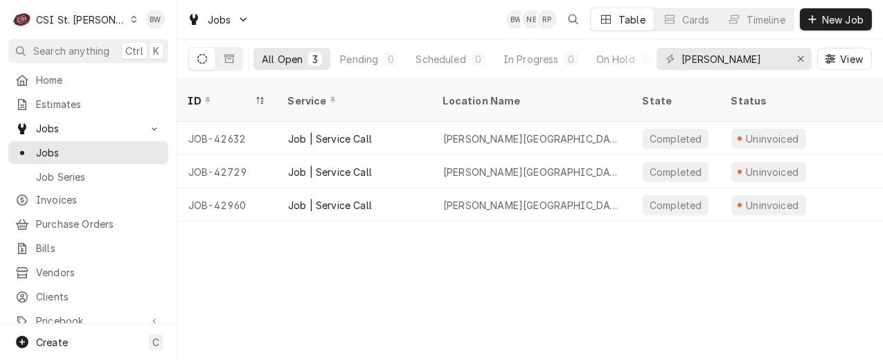
click at [204, 59] on icon "Dynamic Content Wrapper" at bounding box center [202, 59] width 10 height 10
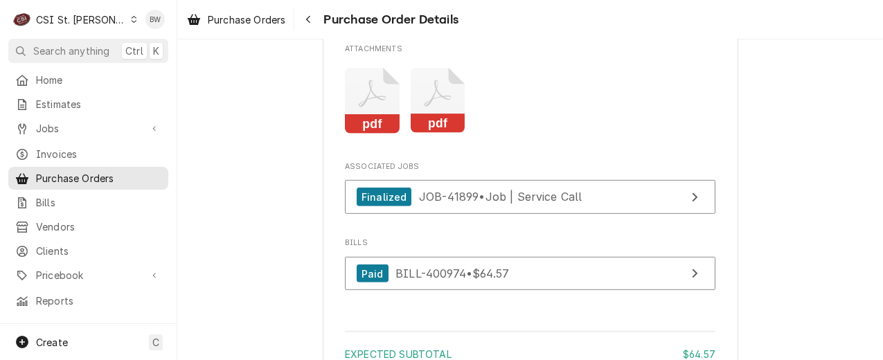
scroll to position [1870, 0]
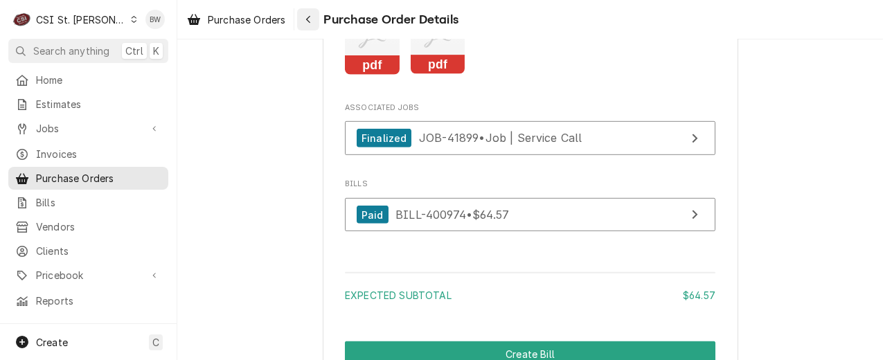
click at [307, 23] on icon "Navigate back" at bounding box center [308, 20] width 6 height 10
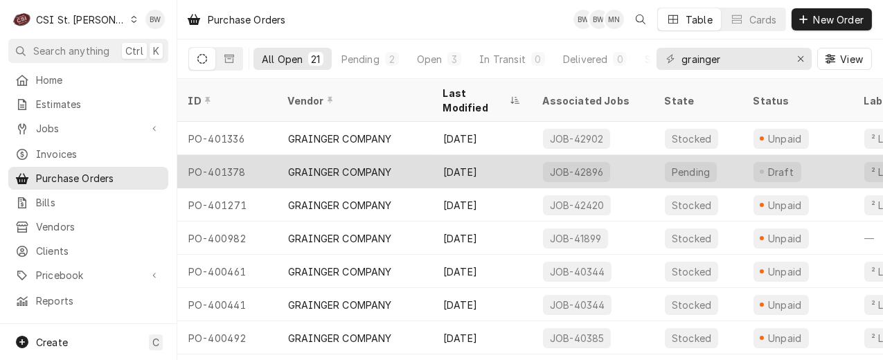
scroll to position [69, 0]
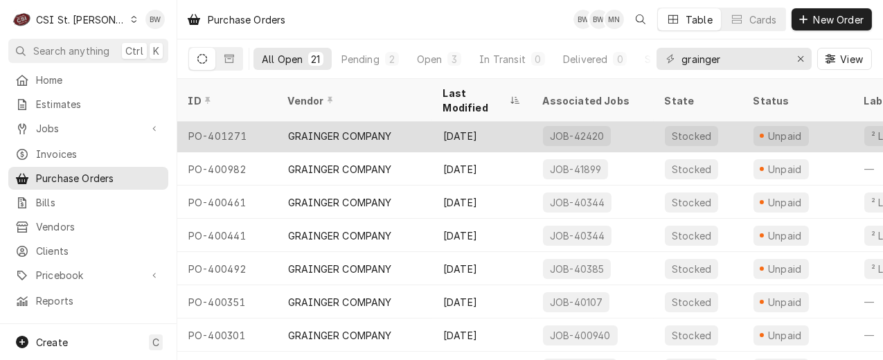
click at [240, 120] on div "PO-401271" at bounding box center [227, 135] width 100 height 33
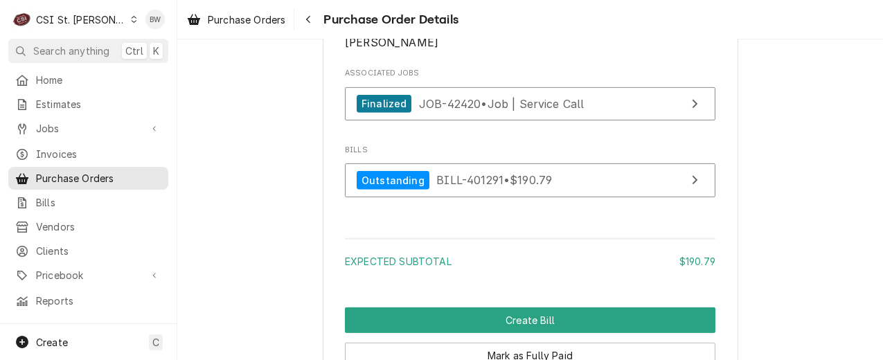
scroll to position [1385, 0]
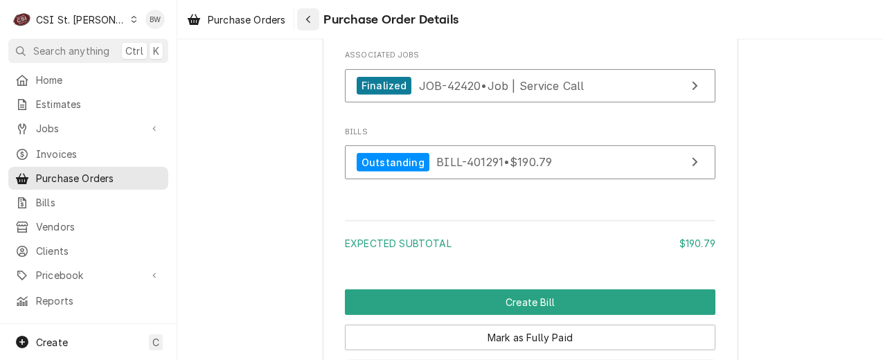
click at [307, 24] on icon "Navigate back" at bounding box center [308, 20] width 6 height 10
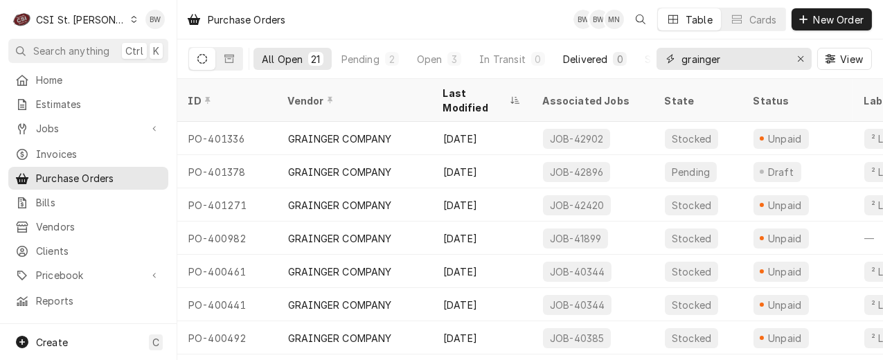
drag, startPoint x: 737, startPoint y: 66, endPoint x: 631, endPoint y: 65, distance: 105.9
click at [631, 65] on div "All Open 21 Pending 2 Open 3 In Transit 0 Delivered 0 Stocked 16 grainger View" at bounding box center [529, 58] width 683 height 39
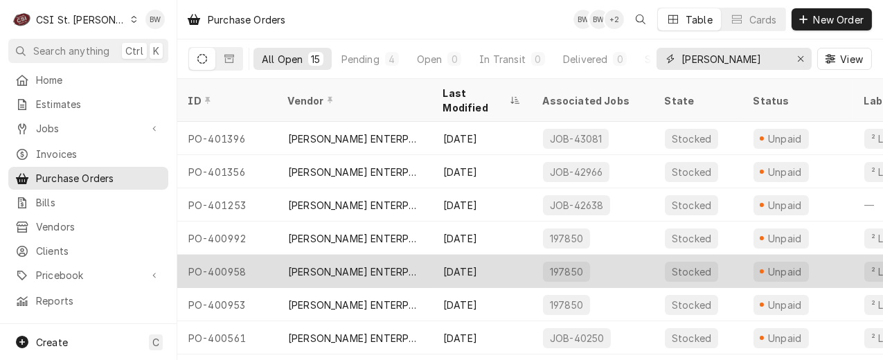
scroll to position [69, 0]
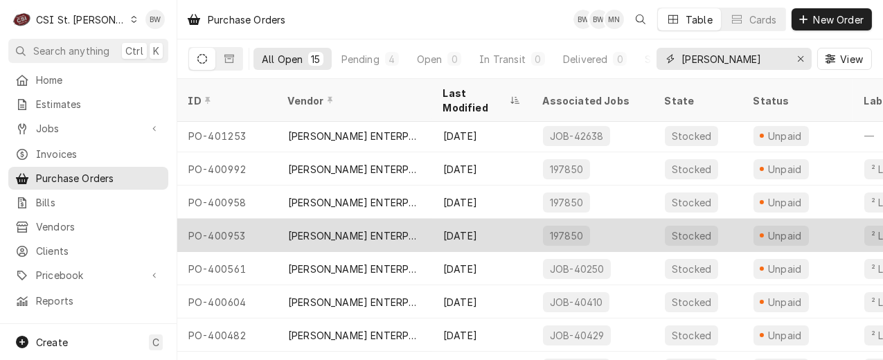
type input "[PERSON_NAME]"
click at [234, 219] on div "PO-400953" at bounding box center [227, 235] width 100 height 33
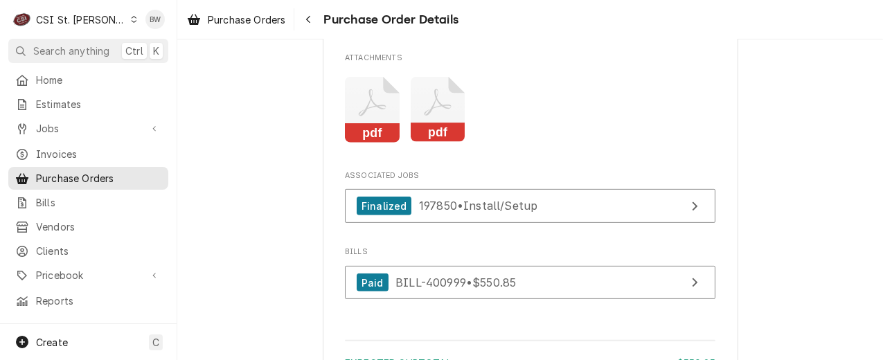
scroll to position [1316, 0]
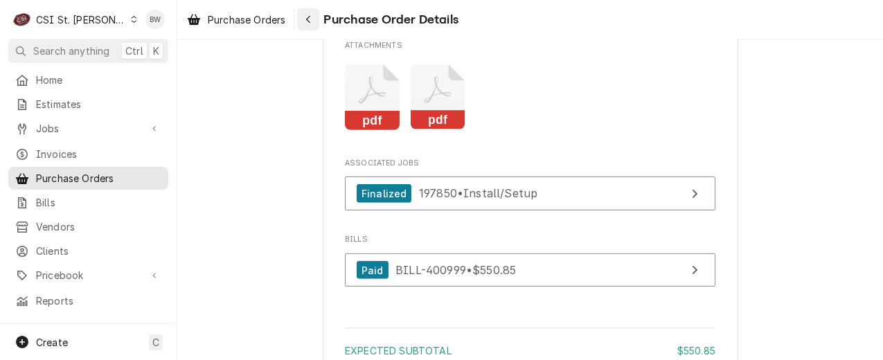
click at [305, 21] on div "Navigate back" at bounding box center [308, 19] width 14 height 14
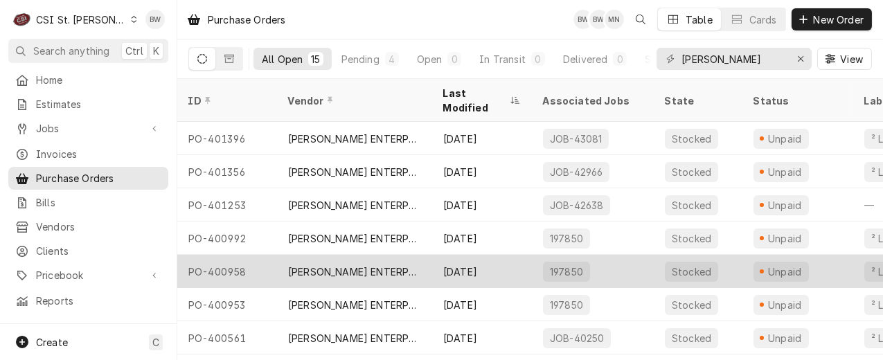
click at [228, 255] on div "PO-400958" at bounding box center [227, 271] width 100 height 33
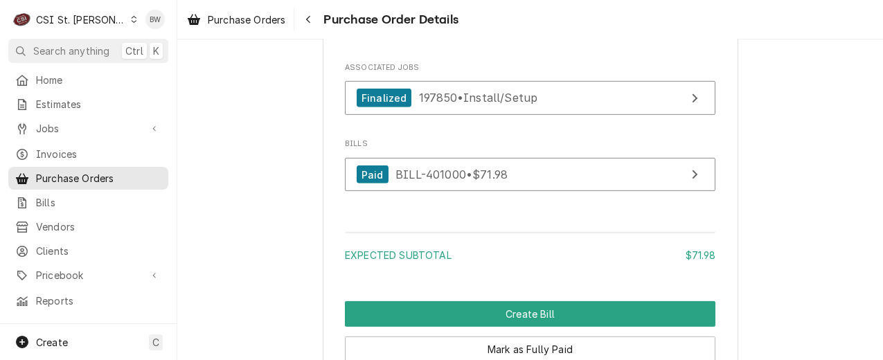
scroll to position [1454, 0]
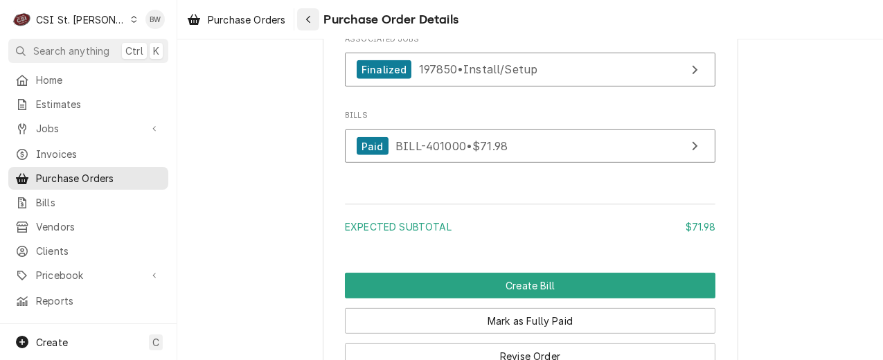
click at [308, 24] on icon "Navigate back" at bounding box center [308, 20] width 6 height 10
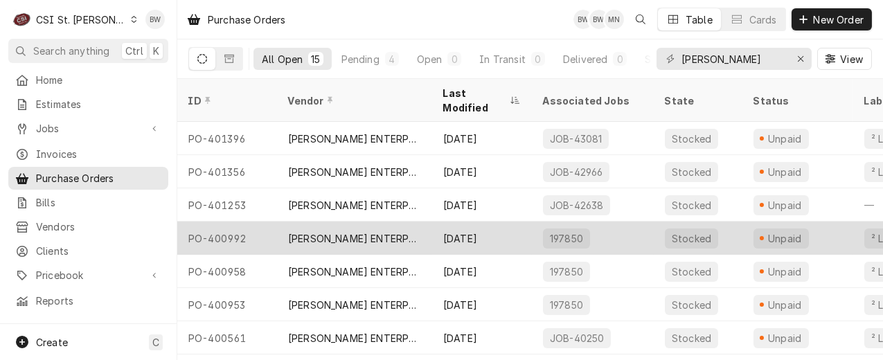
click at [213, 222] on div "PO-400992" at bounding box center [227, 238] width 100 height 33
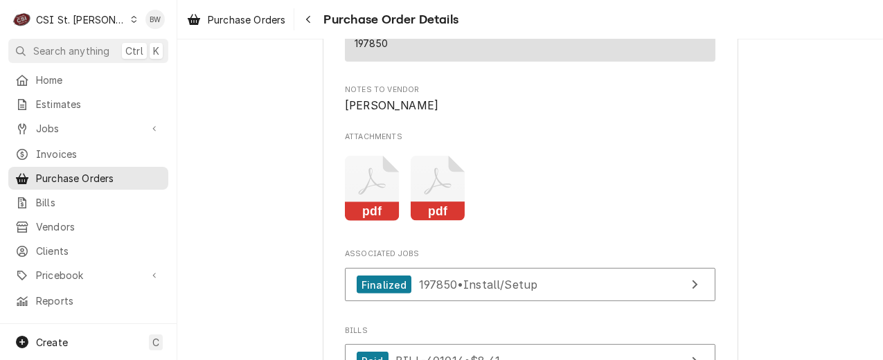
scroll to position [1316, 0]
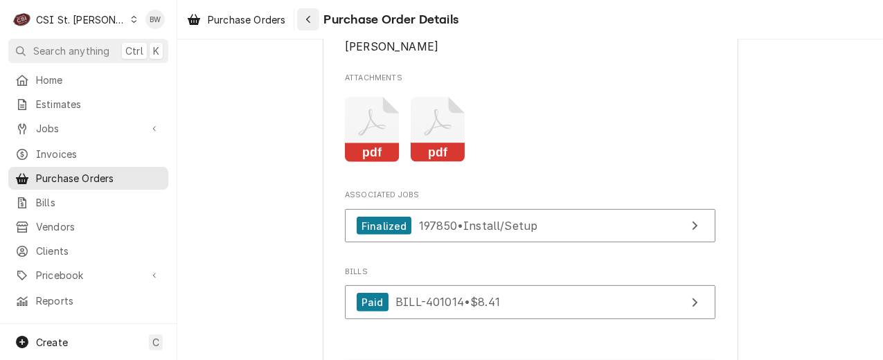
click at [306, 13] on div "Navigate back" at bounding box center [308, 19] width 14 height 14
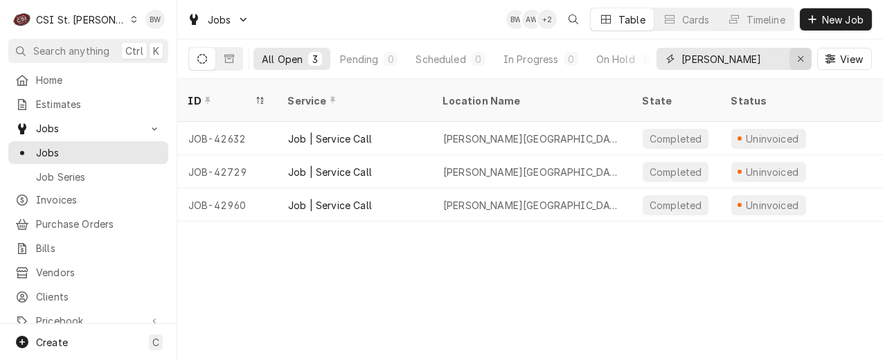
click at [794, 59] on div "Erase input" at bounding box center [801, 59] width 14 height 14
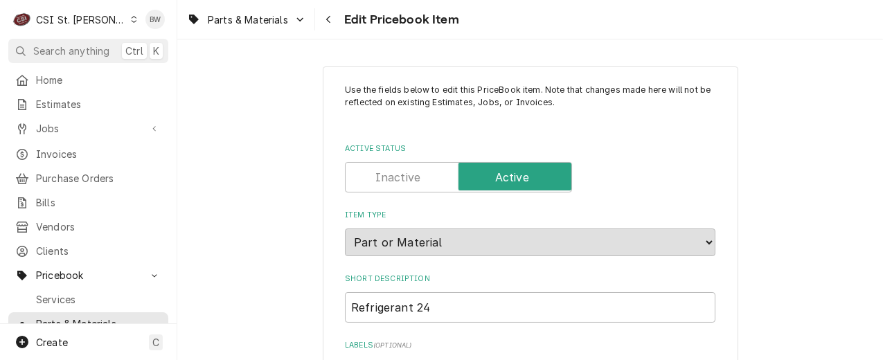
type textarea "x"
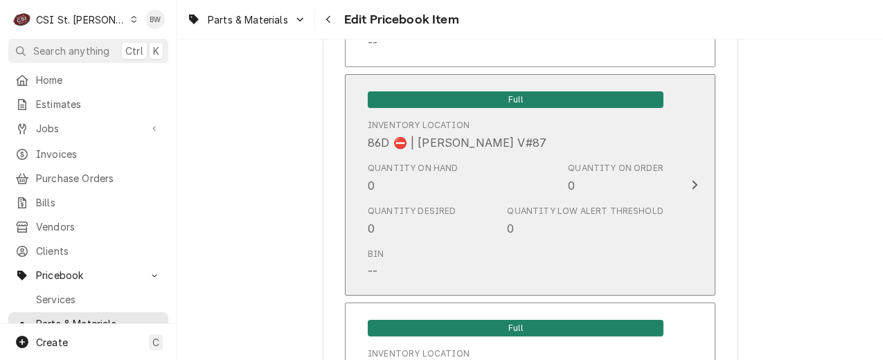
scroll to position [10732, 0]
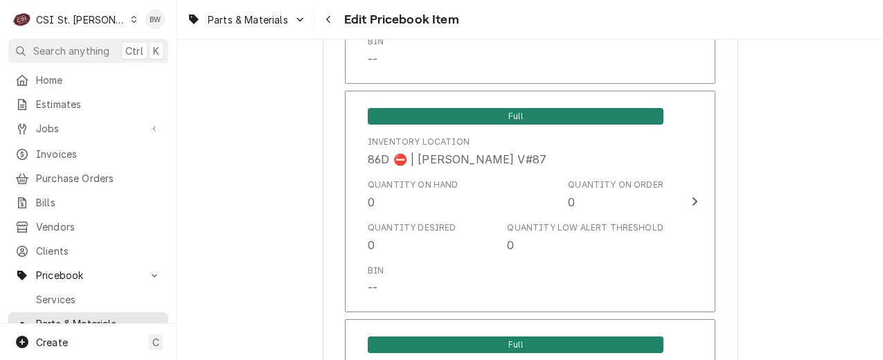
click at [323, 24] on div "Navigate back" at bounding box center [329, 19] width 14 height 14
